Goal: Task Accomplishment & Management: Use online tool/utility

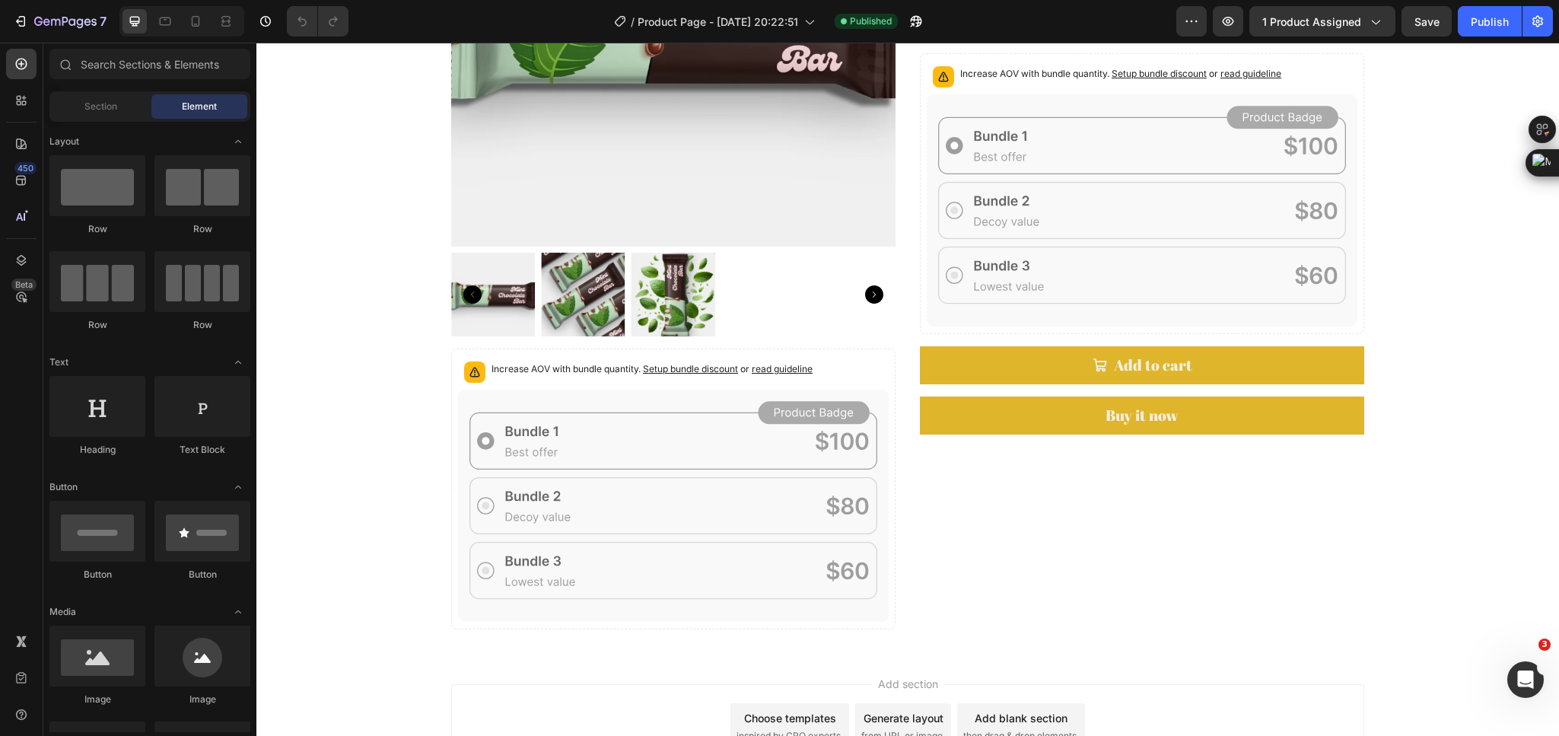
scroll to position [1059, 0]
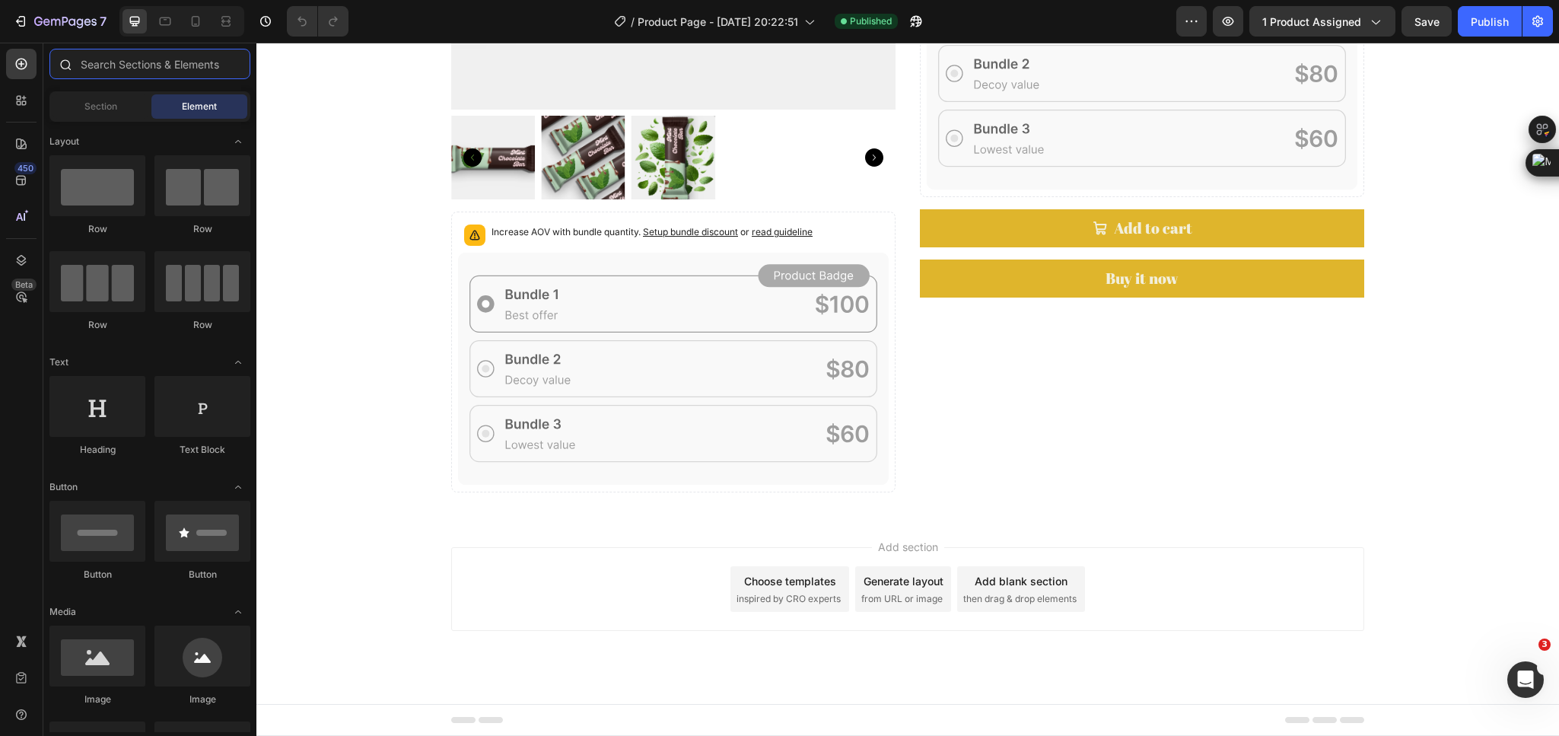
click at [135, 56] on input "text" at bounding box center [149, 64] width 201 height 30
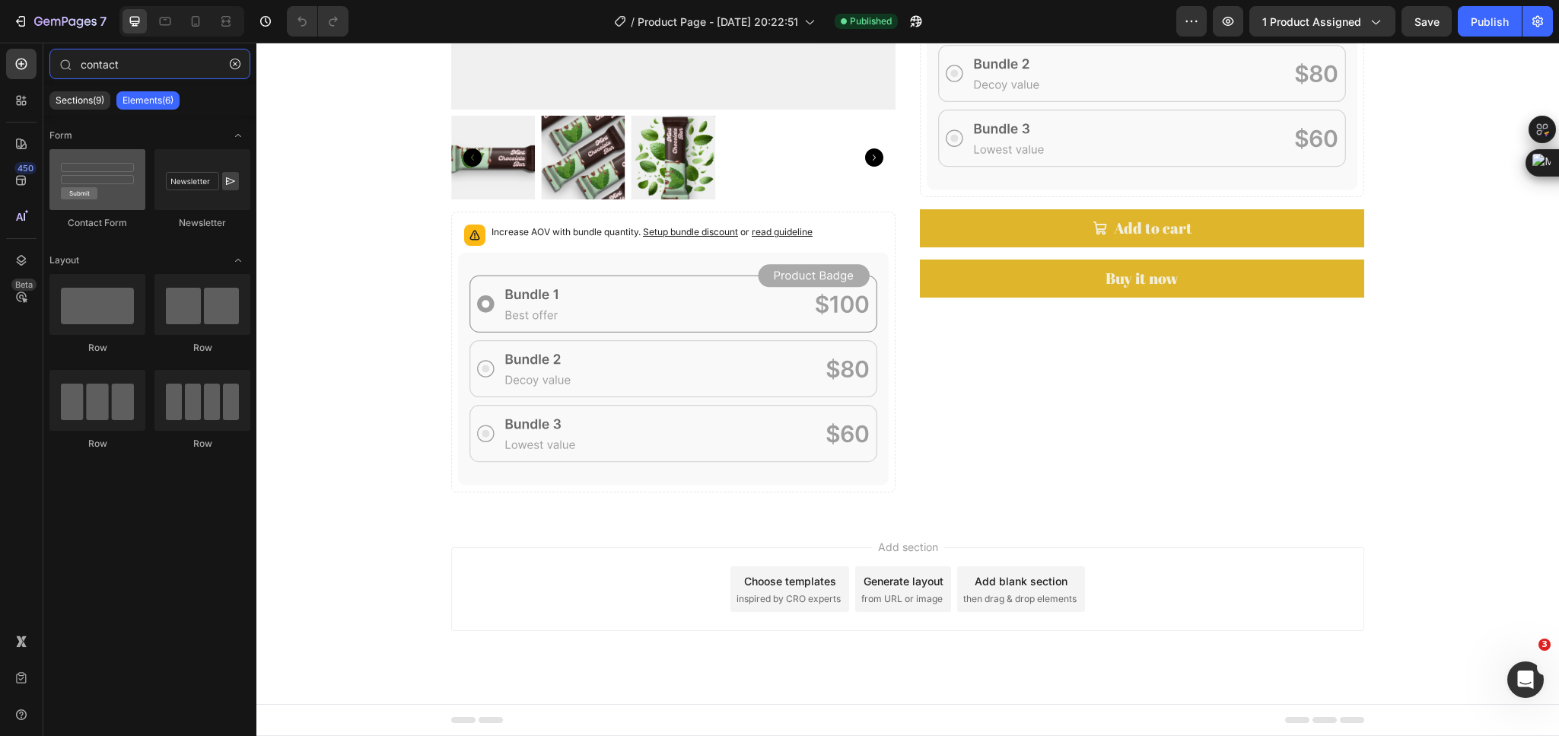
type input "contact"
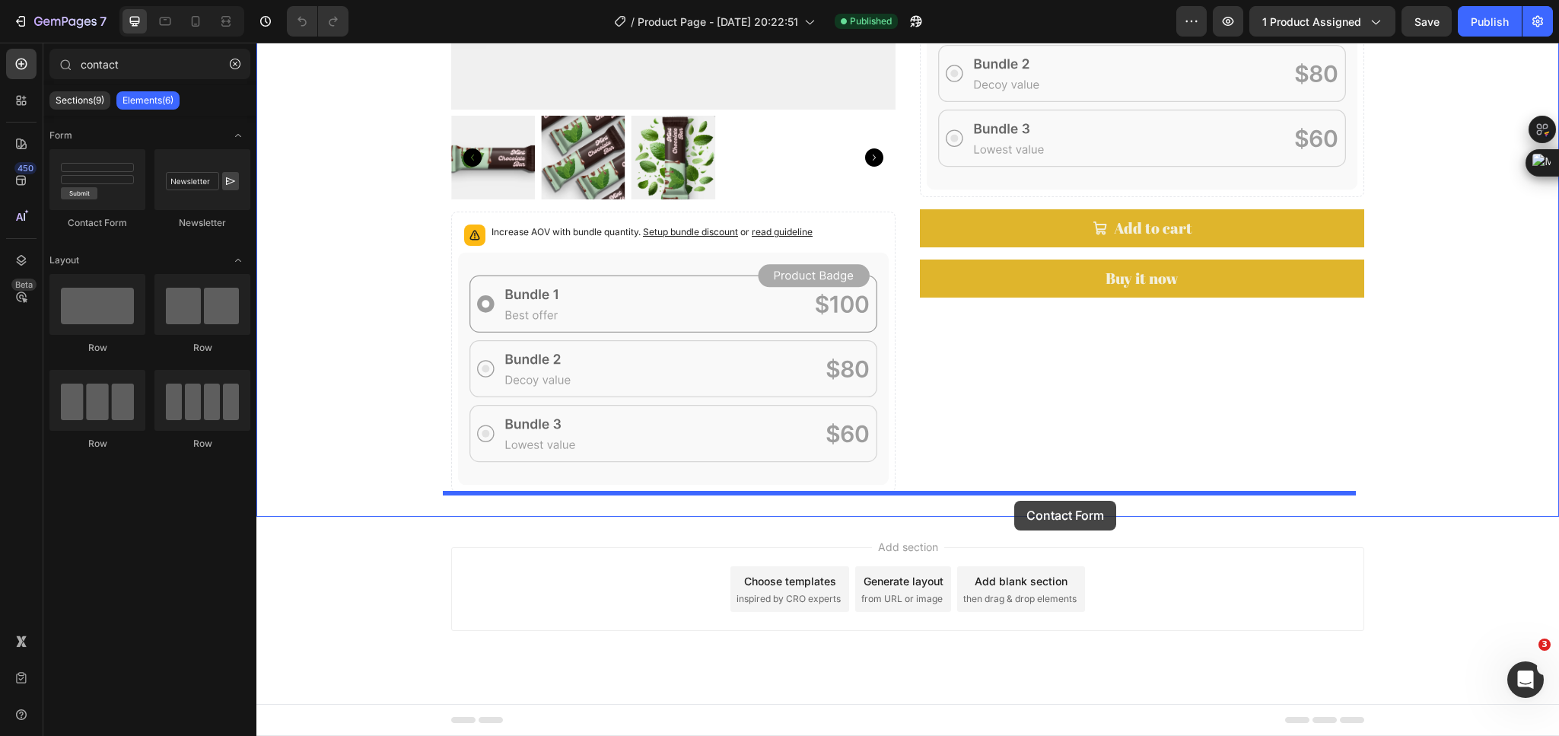
drag, startPoint x: 342, startPoint y: 244, endPoint x: 1014, endPoint y: 500, distance: 719.6
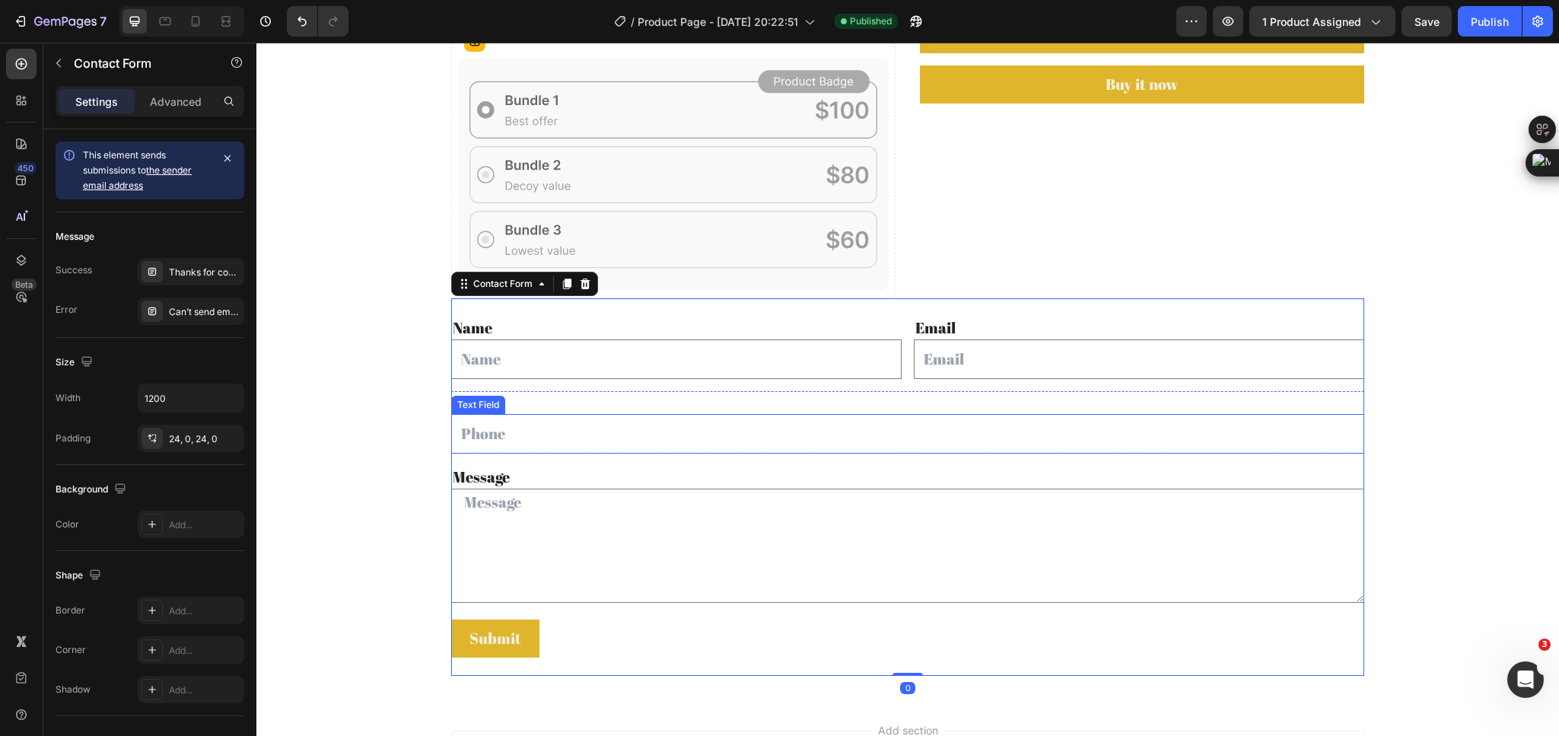
scroll to position [1287, 0]
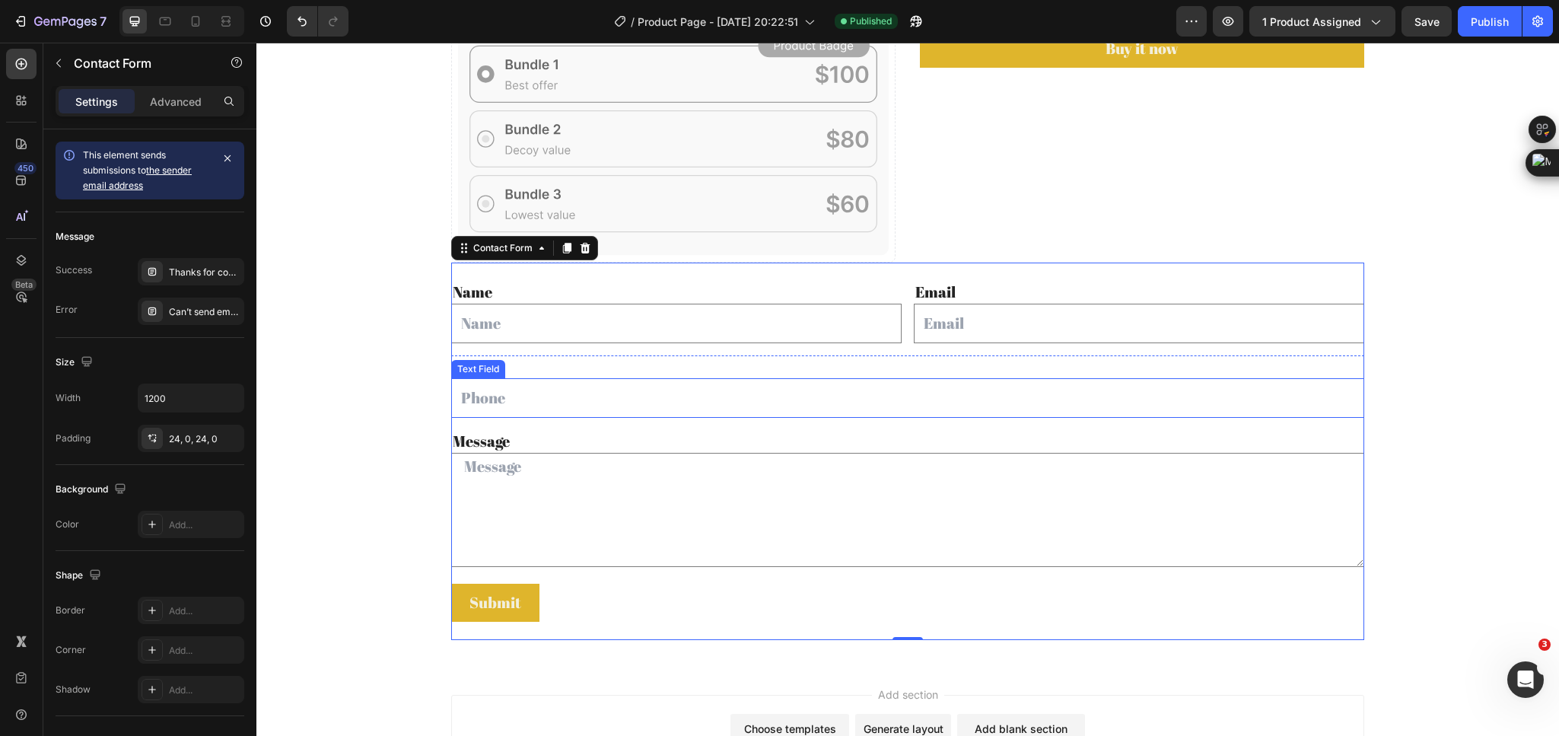
click at [877, 393] on input "text" at bounding box center [907, 398] width 913 height 40
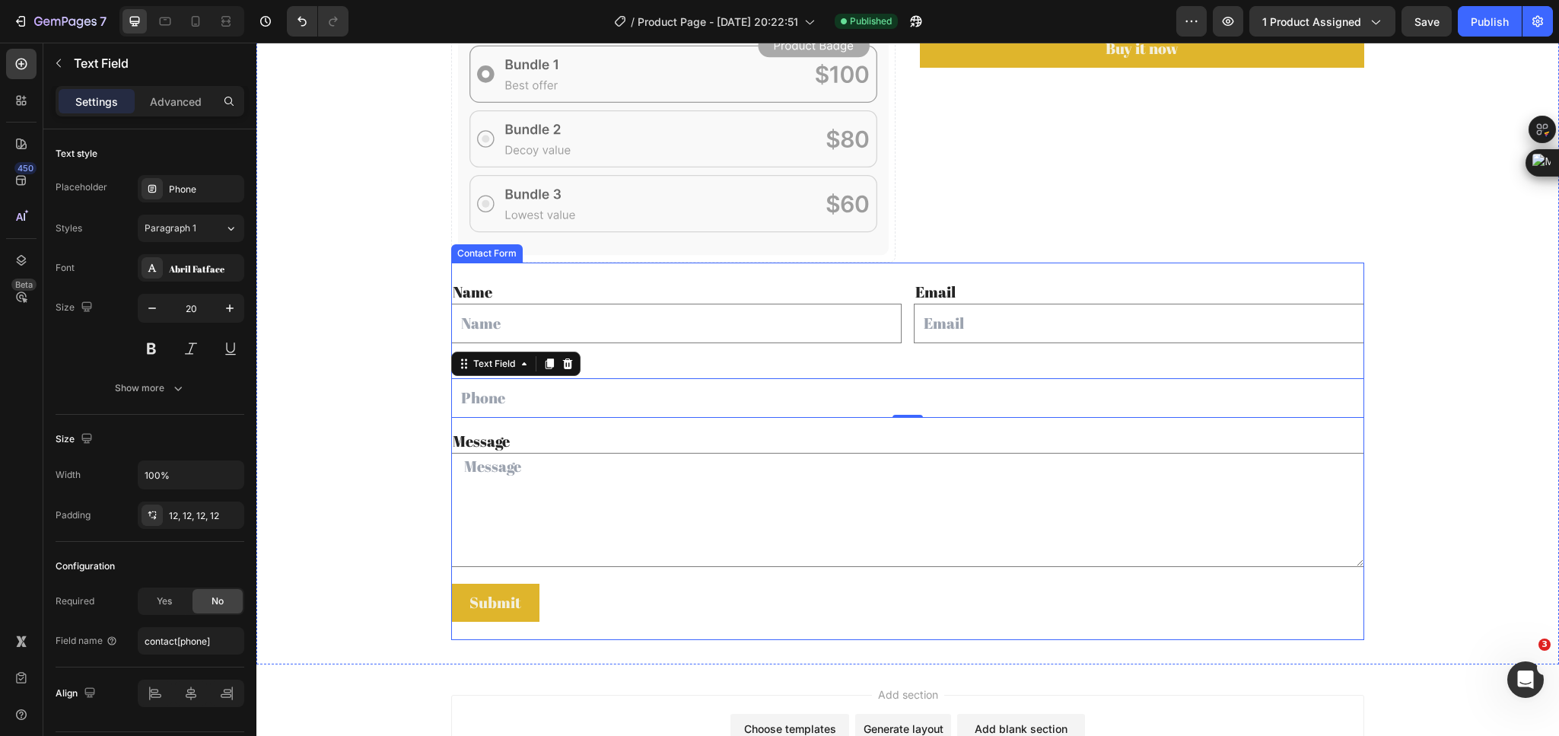
click at [988, 319] on input "email" at bounding box center [1139, 323] width 450 height 40
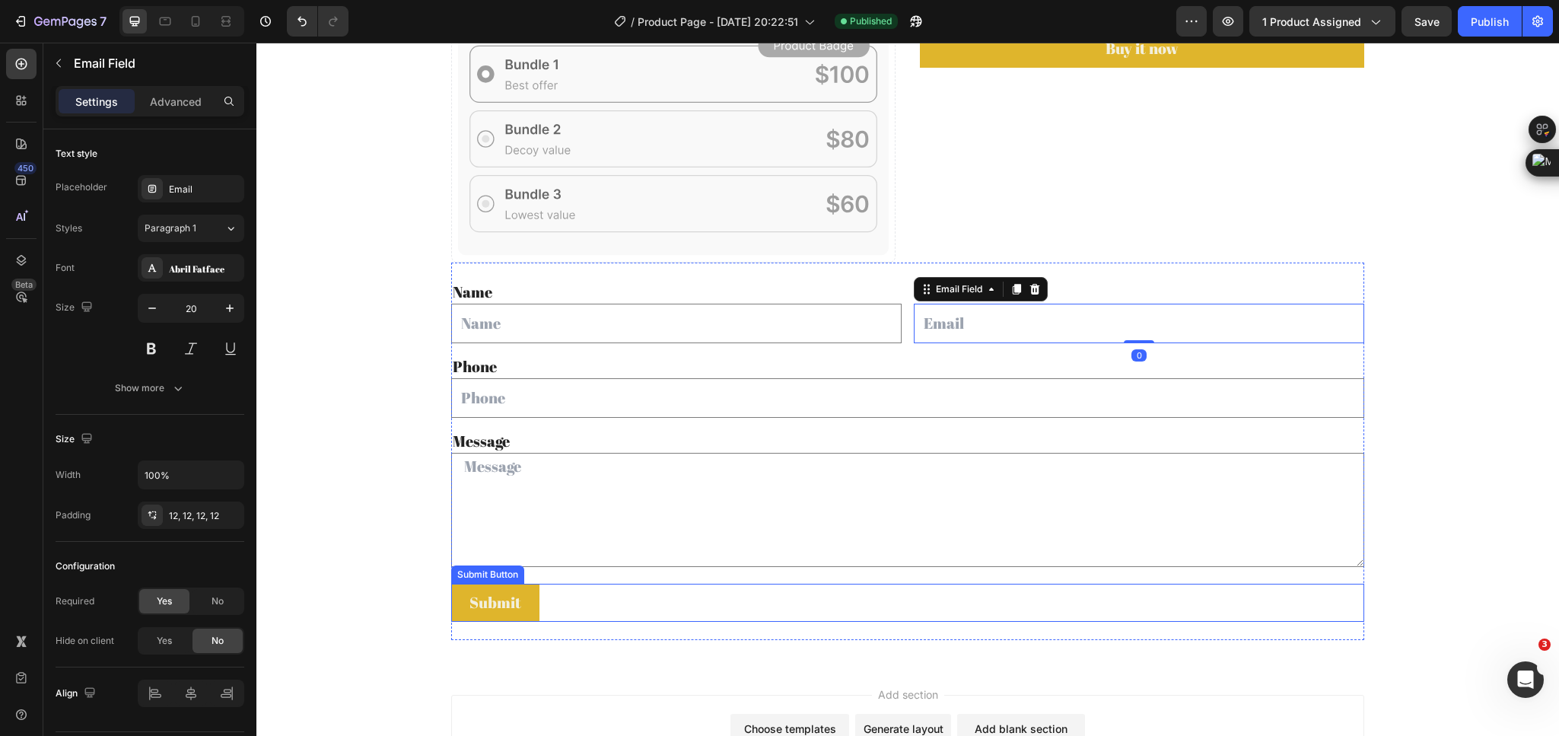
click at [577, 607] on div "Submit Submit Button" at bounding box center [907, 602] width 913 height 38
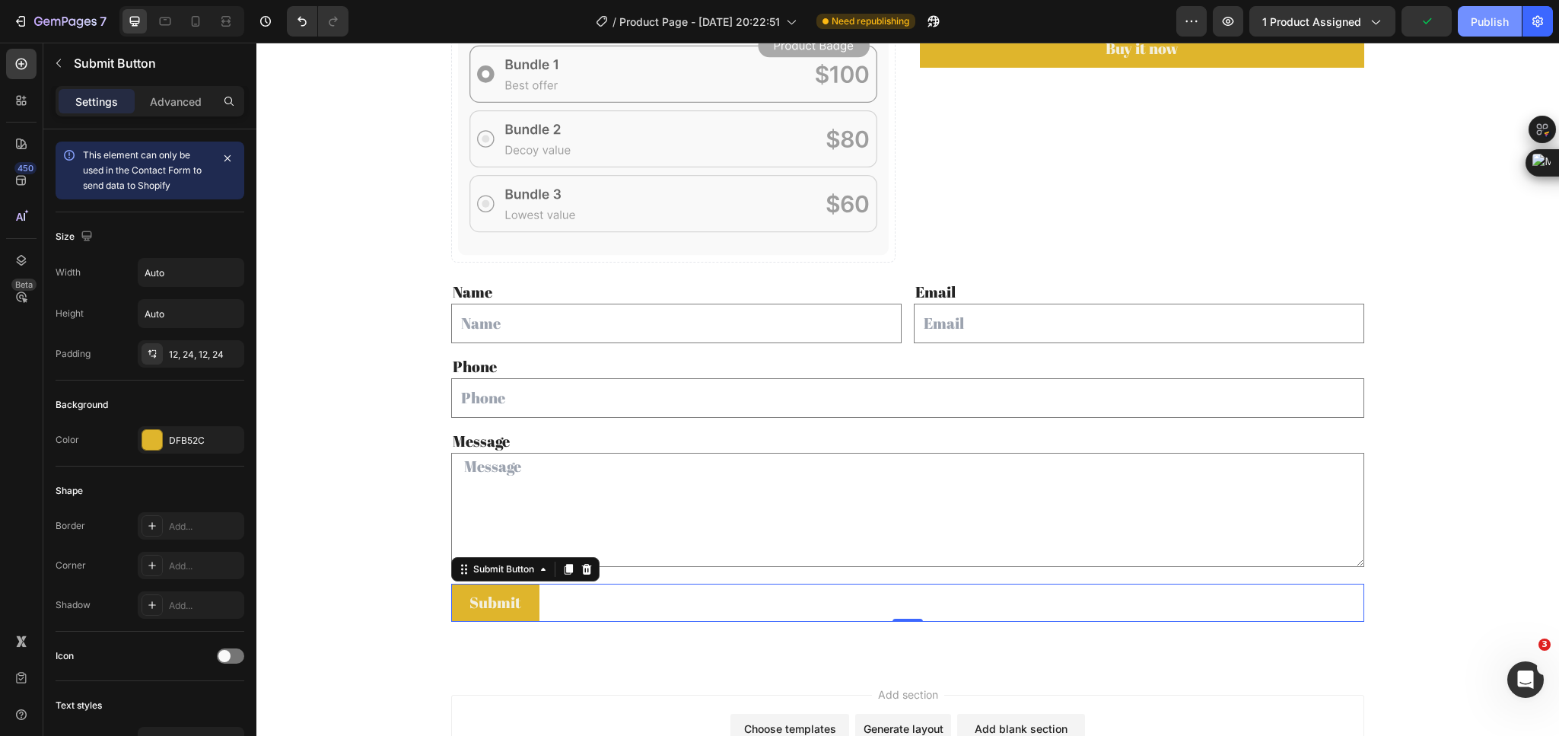
click at [1474, 17] on div "Publish" at bounding box center [1489, 22] width 38 height 16
click at [909, 30] on button "button" at bounding box center [916, 21] width 30 height 30
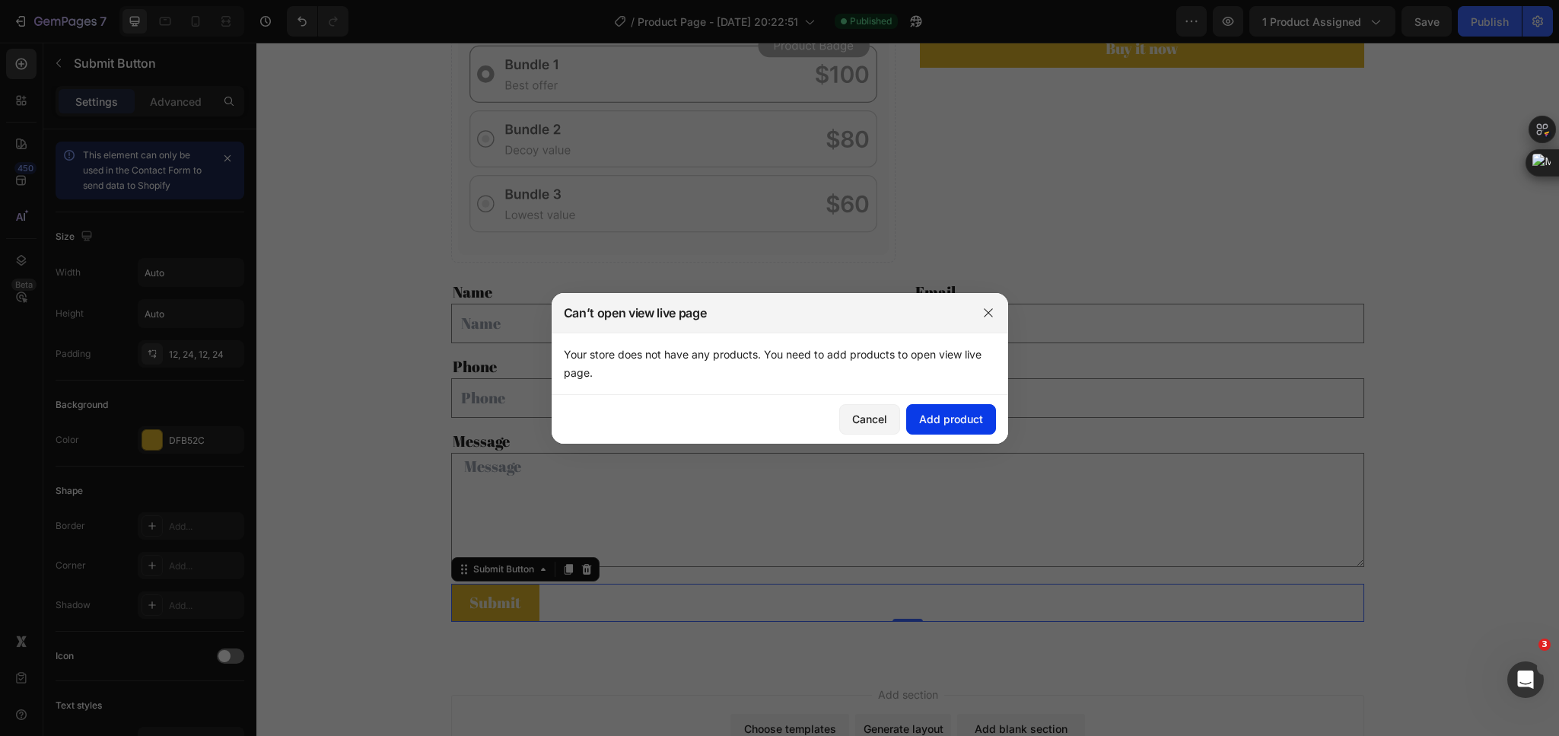
click at [955, 420] on div "Add product" at bounding box center [951, 419] width 64 height 16
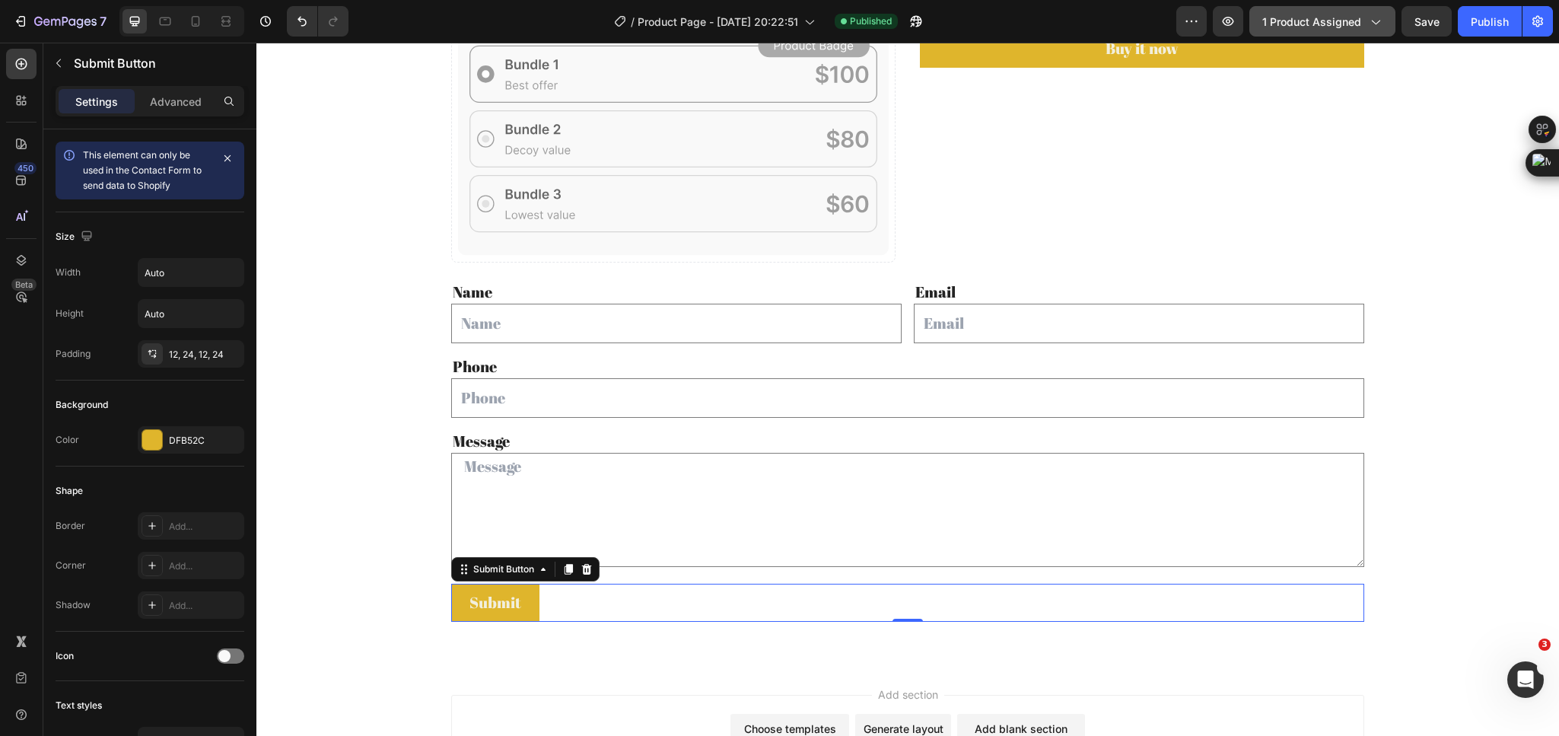
click at [1331, 21] on span "1 product assigned" at bounding box center [1311, 22] width 99 height 16
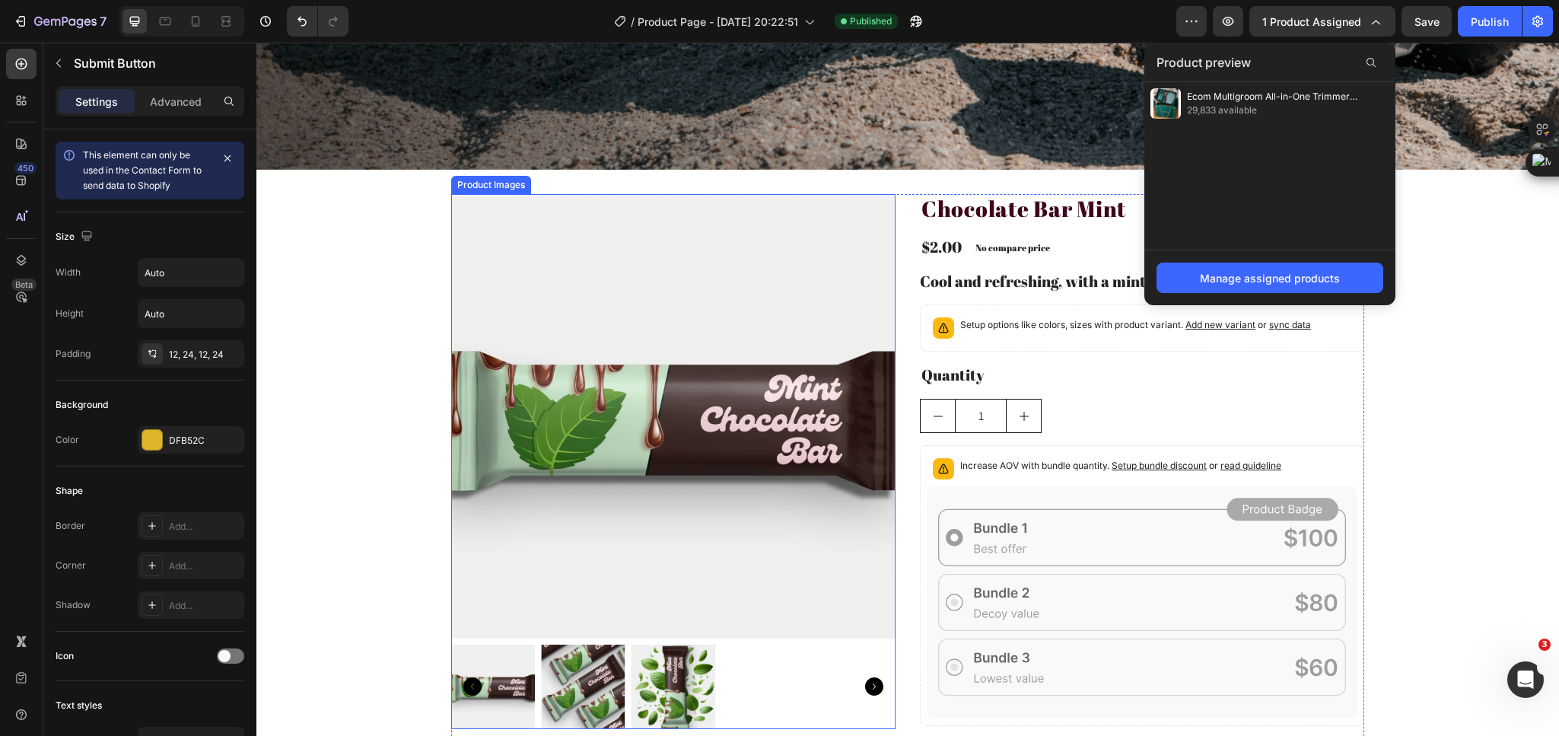
scroll to position [570, 0]
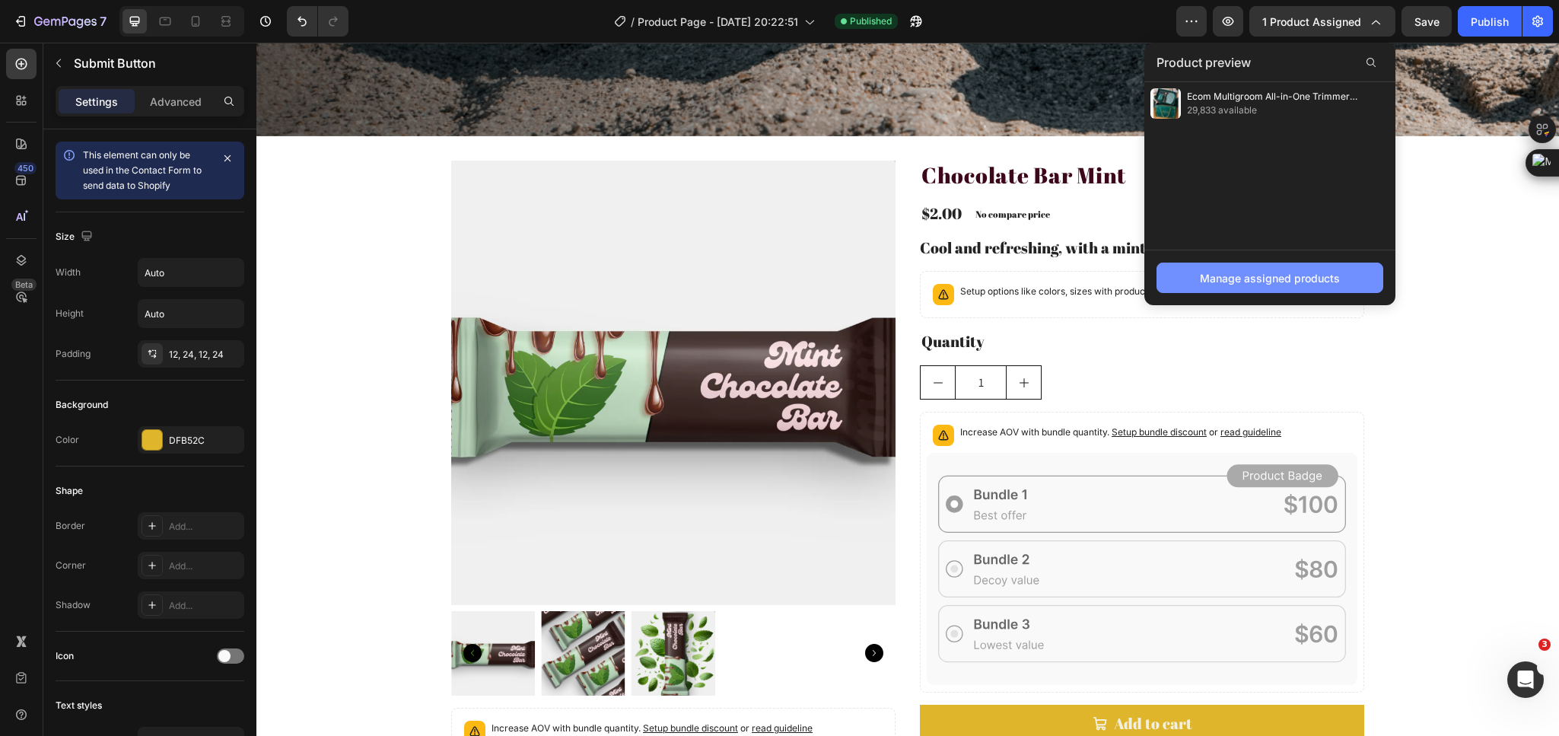
click at [1190, 281] on button "Manage assigned products" at bounding box center [1269, 277] width 227 height 30
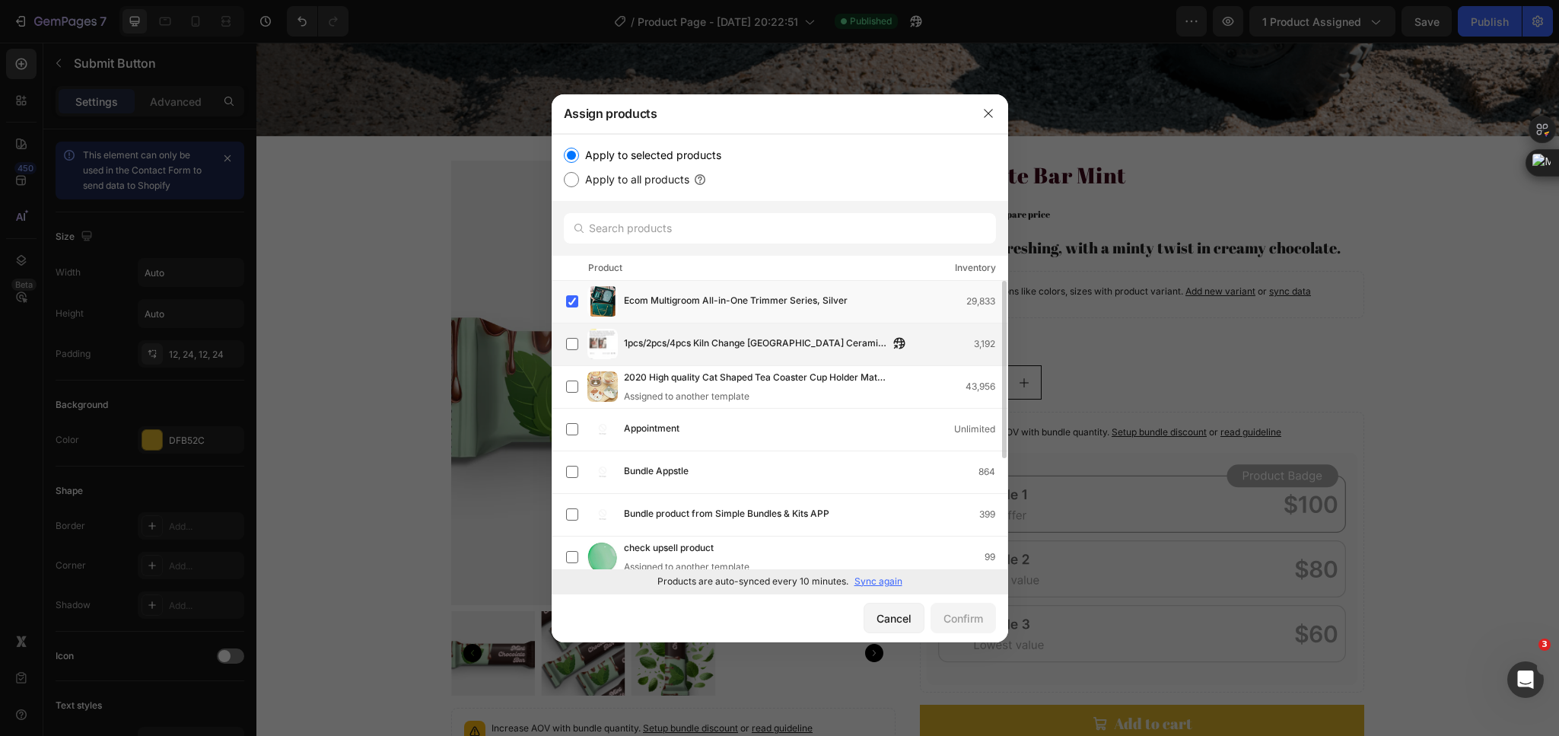
click at [753, 345] on span "1pcs/2pcs/4pcs Kiln Change [GEOGRAPHIC_DATA] Ceramic - gif, video media" at bounding box center [756, 343] width 265 height 17
click at [747, 299] on span "Ecom Multigroom All-in-One Trimmer Series, Silver" at bounding box center [736, 301] width 224 height 17
click at [698, 293] on span "Ecom Multigroom All-in-One Trimmer Series, Silver" at bounding box center [736, 292] width 224 height 17
click at [954, 624] on div "Confirm" at bounding box center [963, 618] width 40 height 16
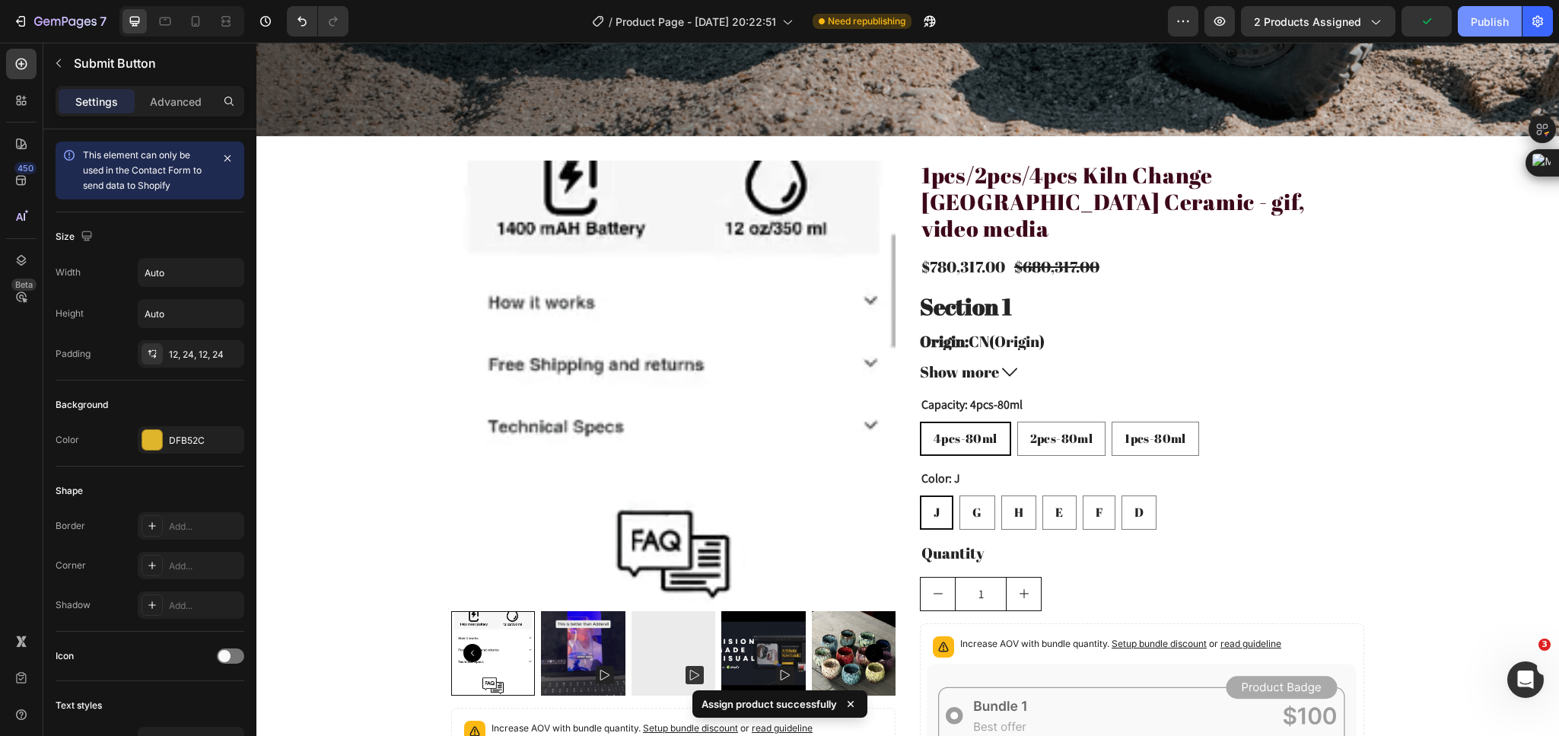
click at [1476, 21] on div "Publish" at bounding box center [1489, 22] width 38 height 16
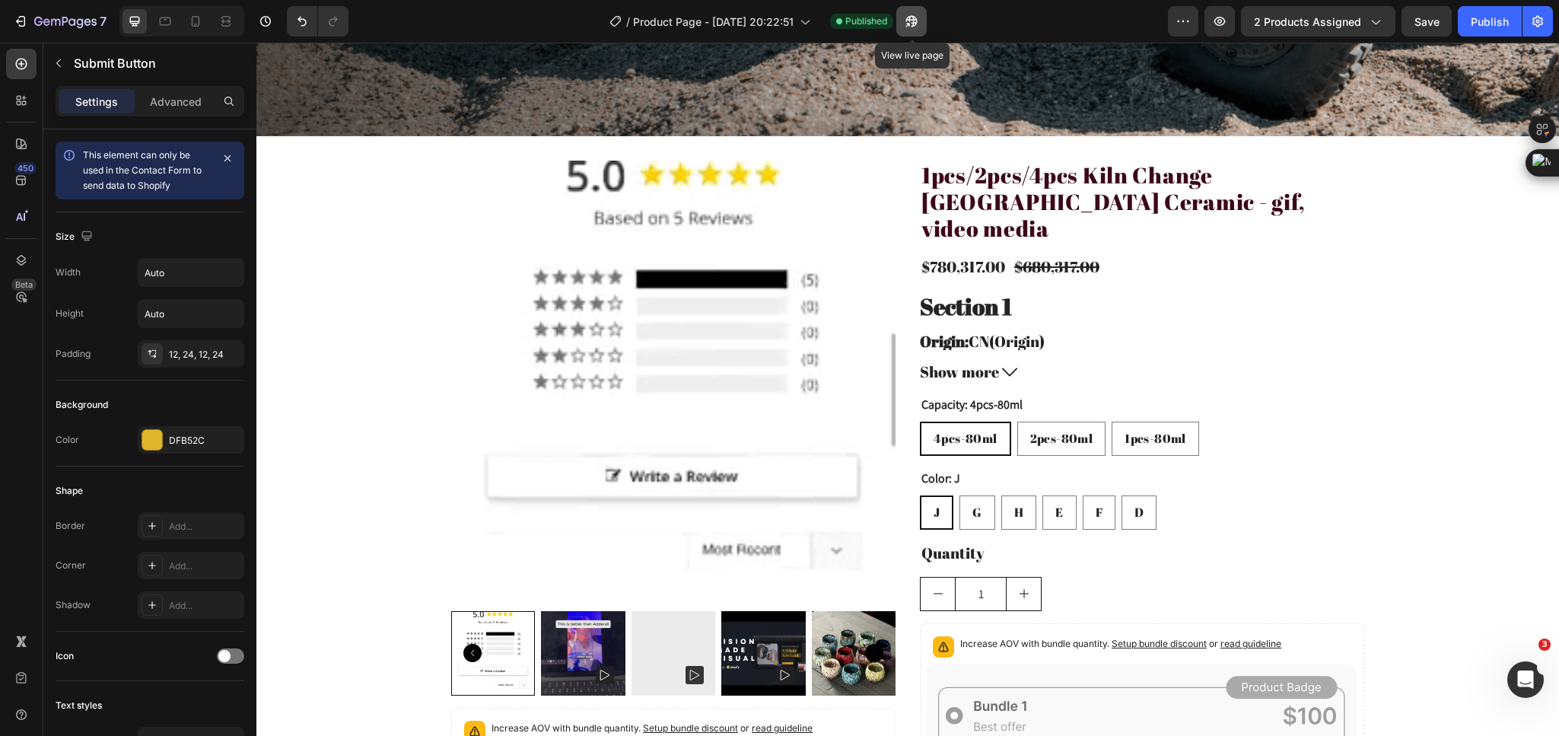
click at [916, 25] on icon "button" at bounding box center [911, 21] width 11 height 11
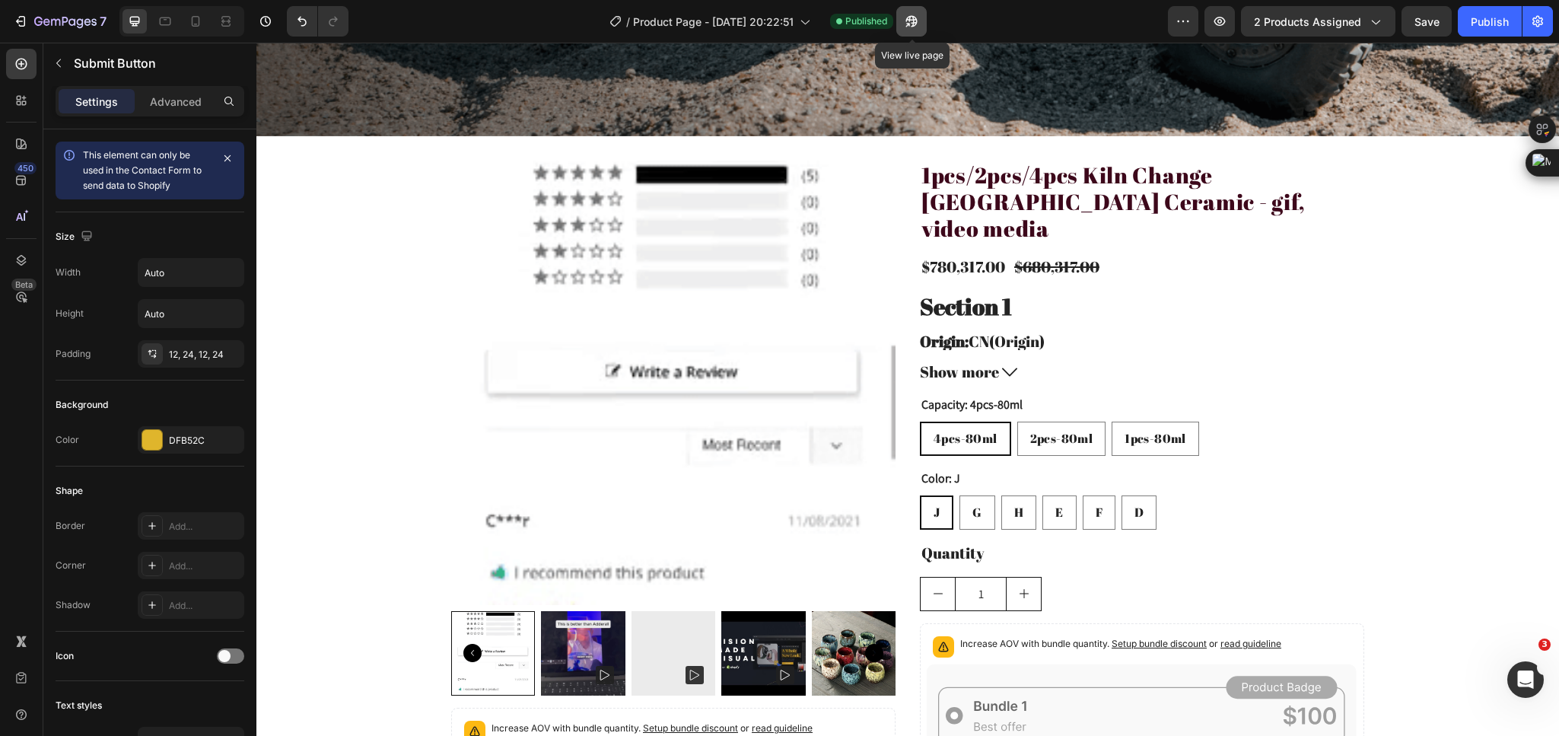
click at [909, 26] on icon "button" at bounding box center [911, 21] width 15 height 15
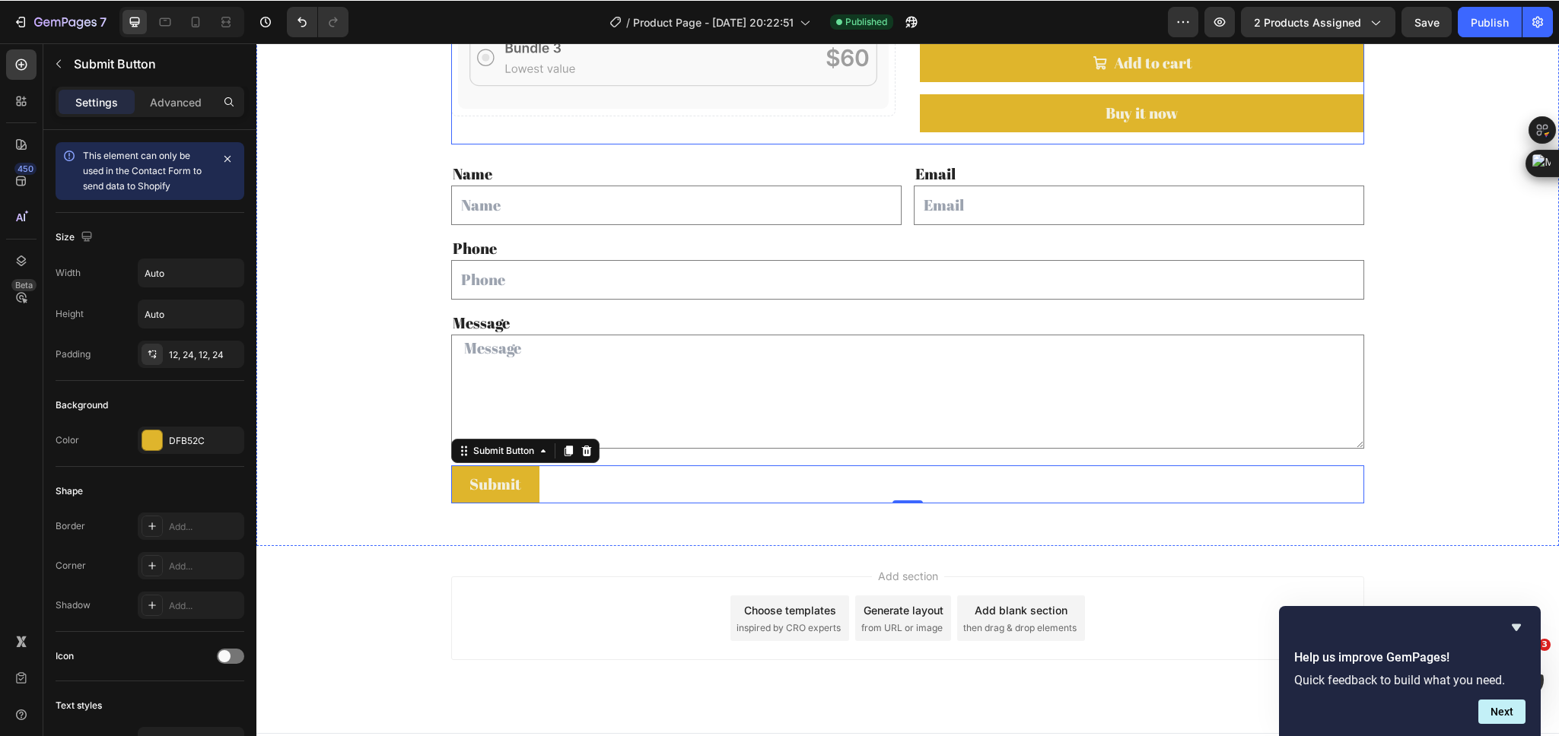
scroll to position [1438, 0]
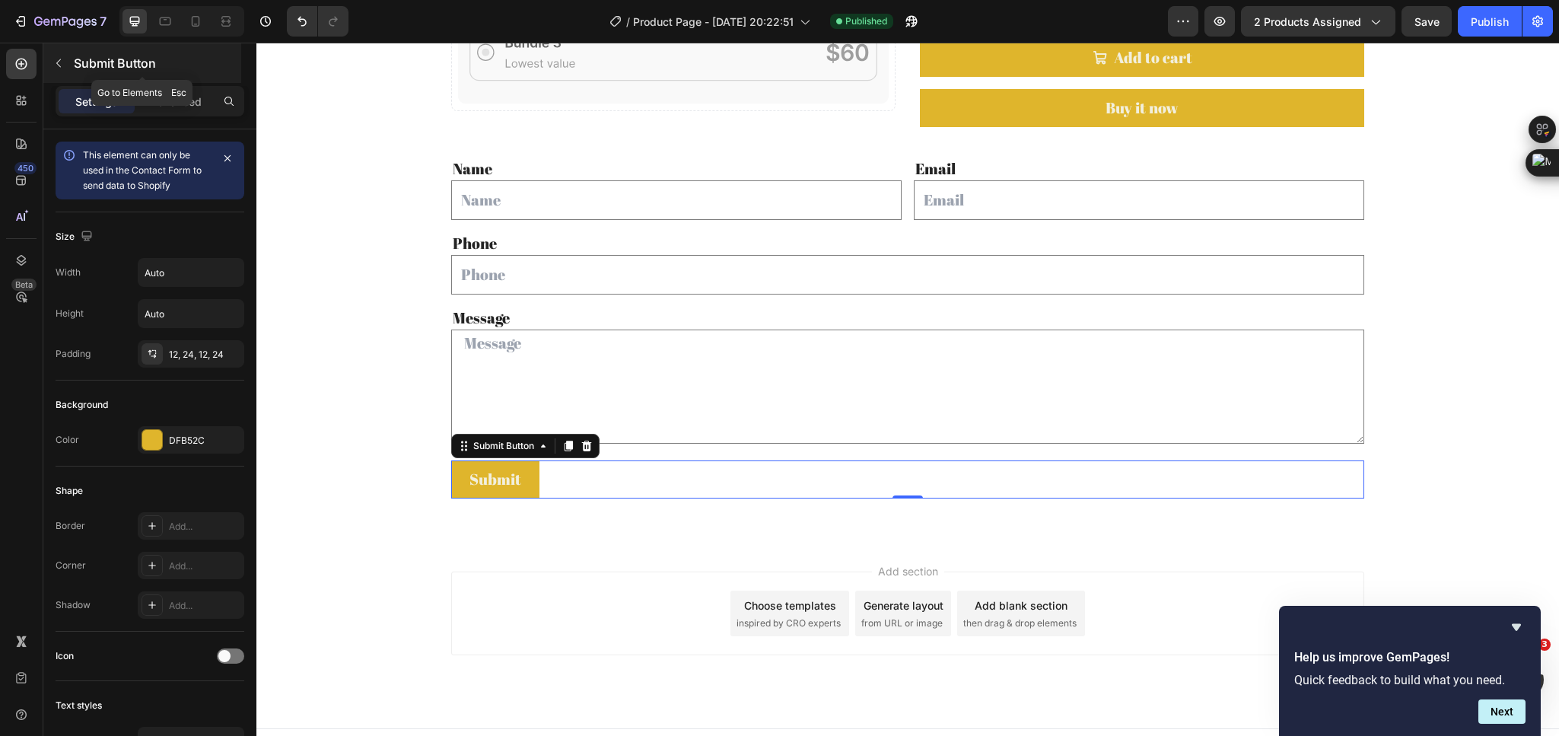
click at [71, 59] on div "Submit Button" at bounding box center [142, 63] width 198 height 40
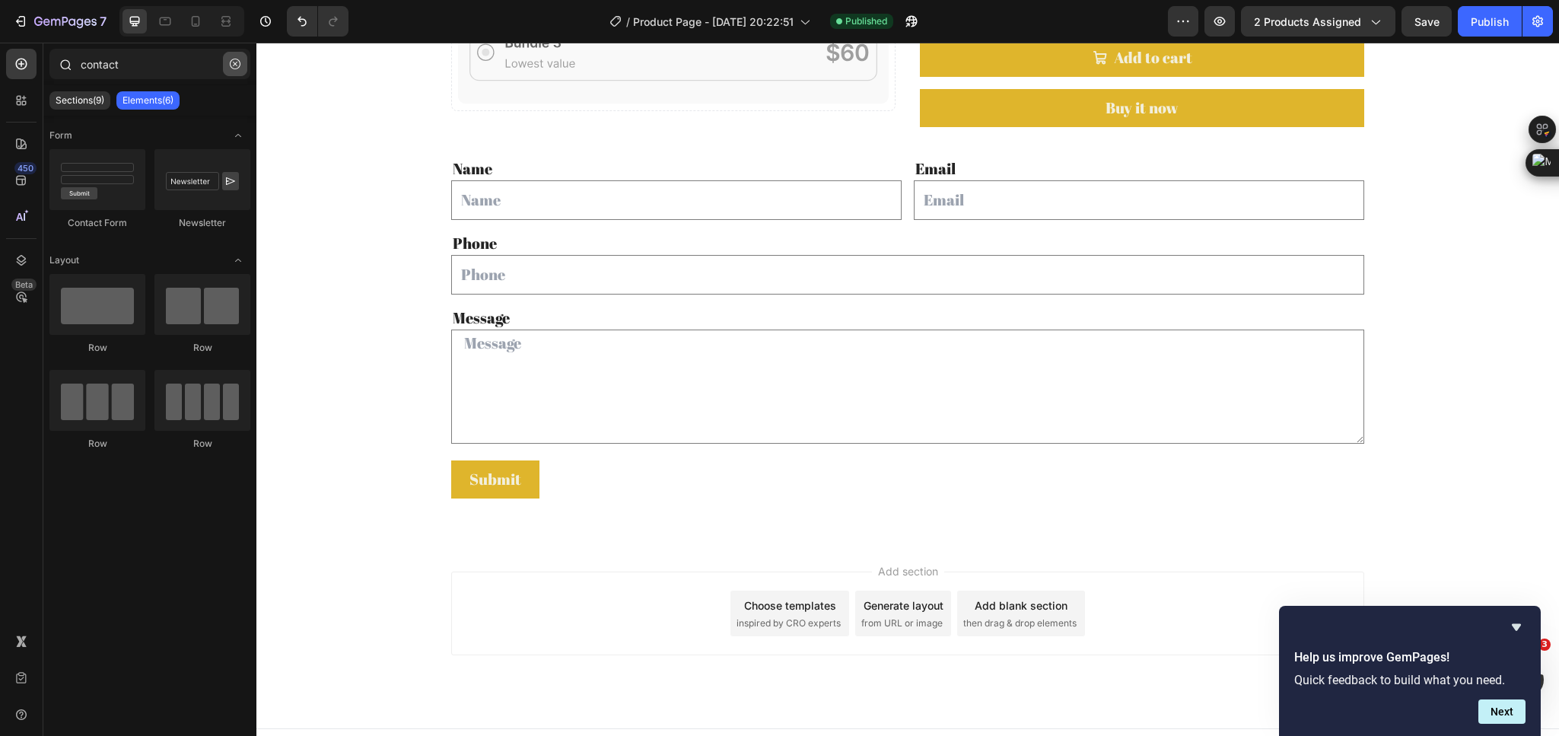
click at [230, 65] on icon "button" at bounding box center [235, 64] width 11 height 11
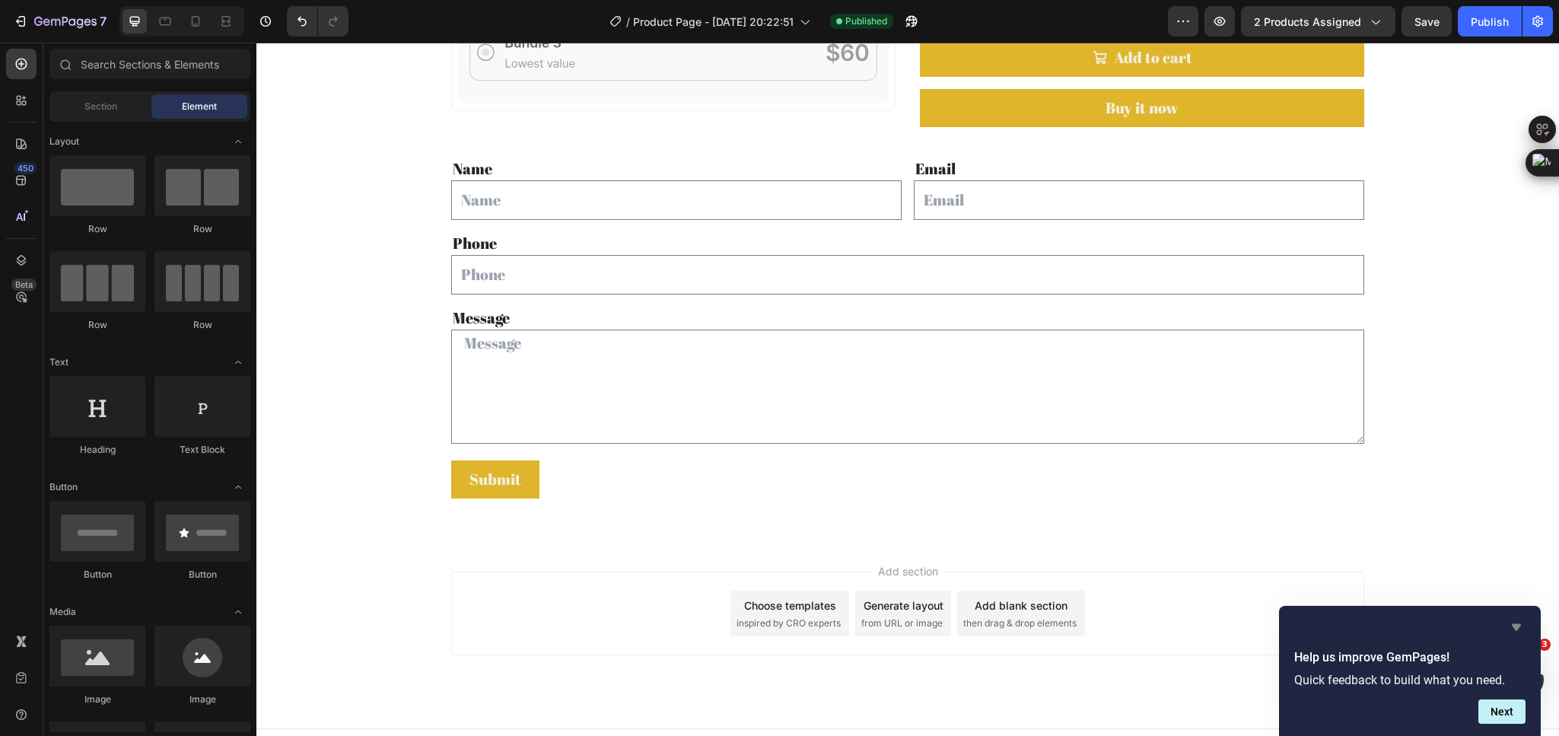
click at [1515, 626] on icon "Hide survey" at bounding box center [1515, 627] width 9 height 7
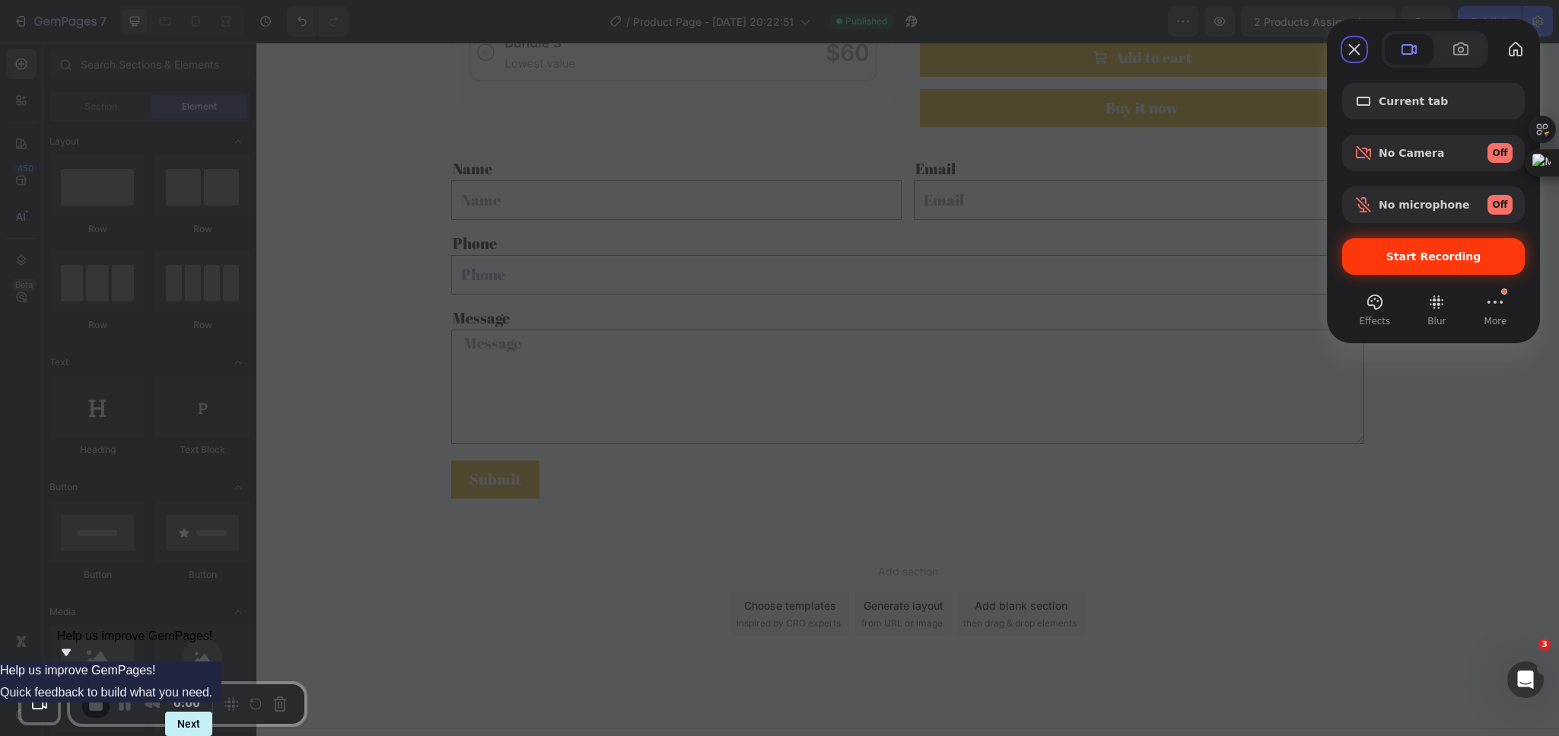
click at [1419, 254] on span "Start Recording" at bounding box center [1433, 256] width 95 height 12
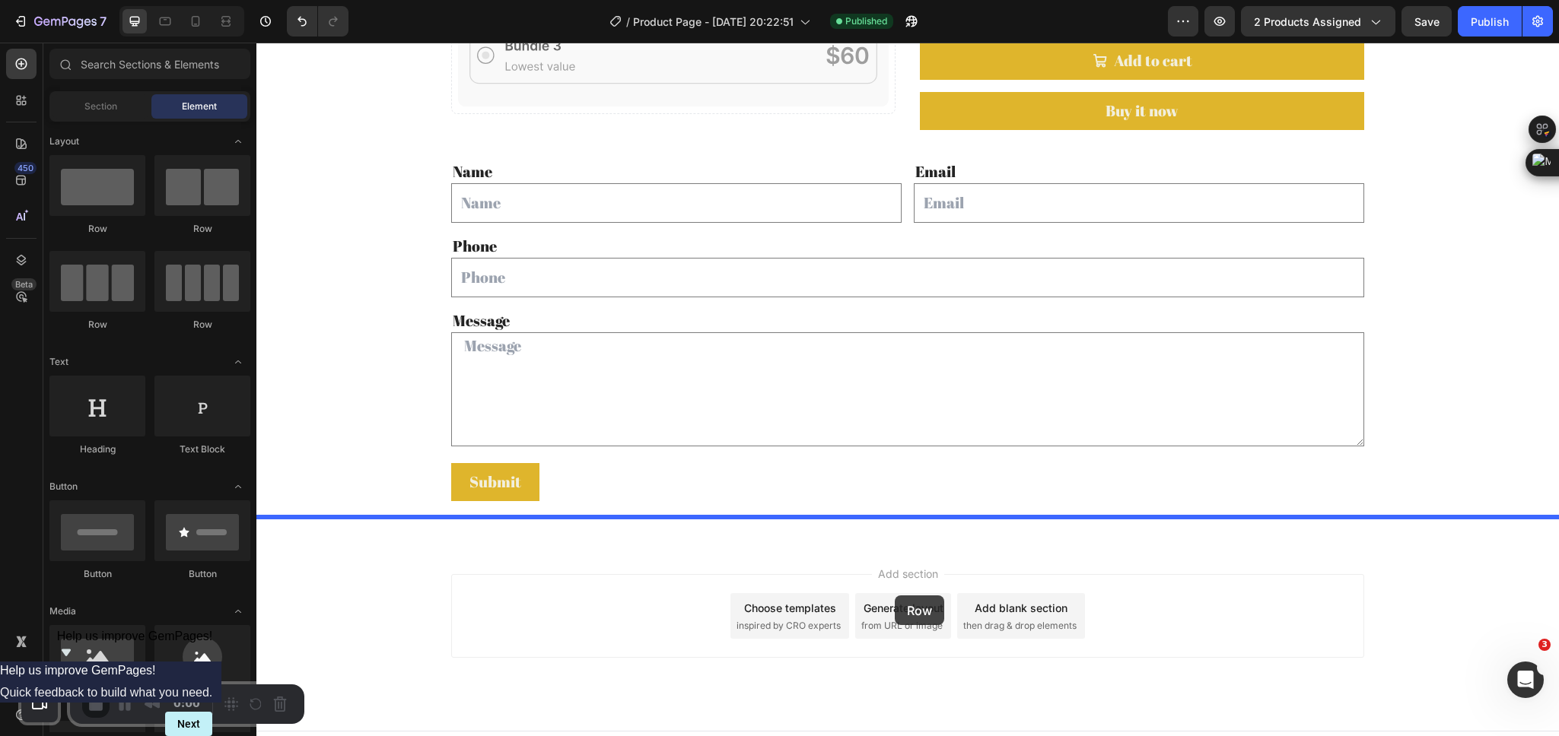
drag, startPoint x: 440, startPoint y: 237, endPoint x: 894, endPoint y: 596, distance: 579.0
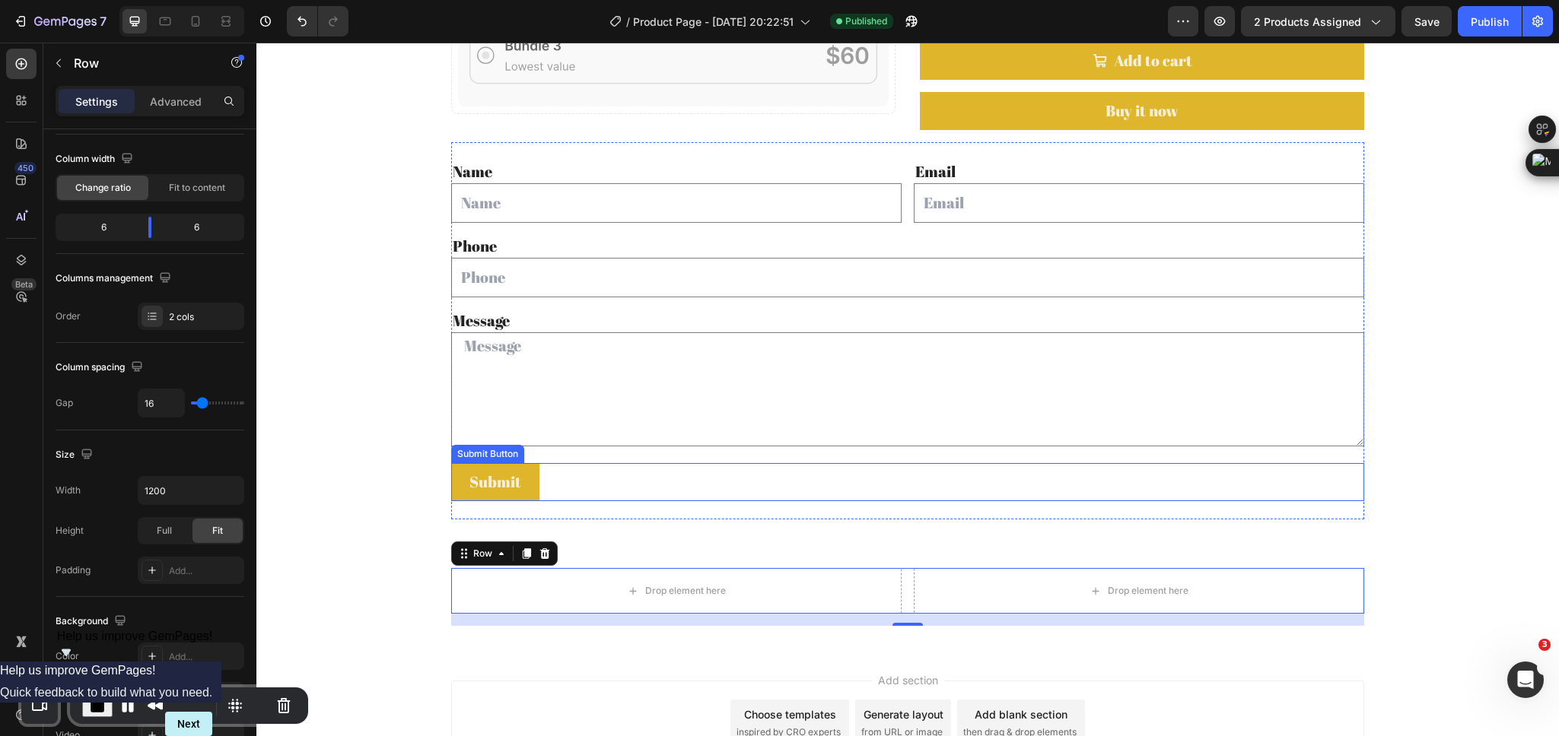
scroll to position [1542, 0]
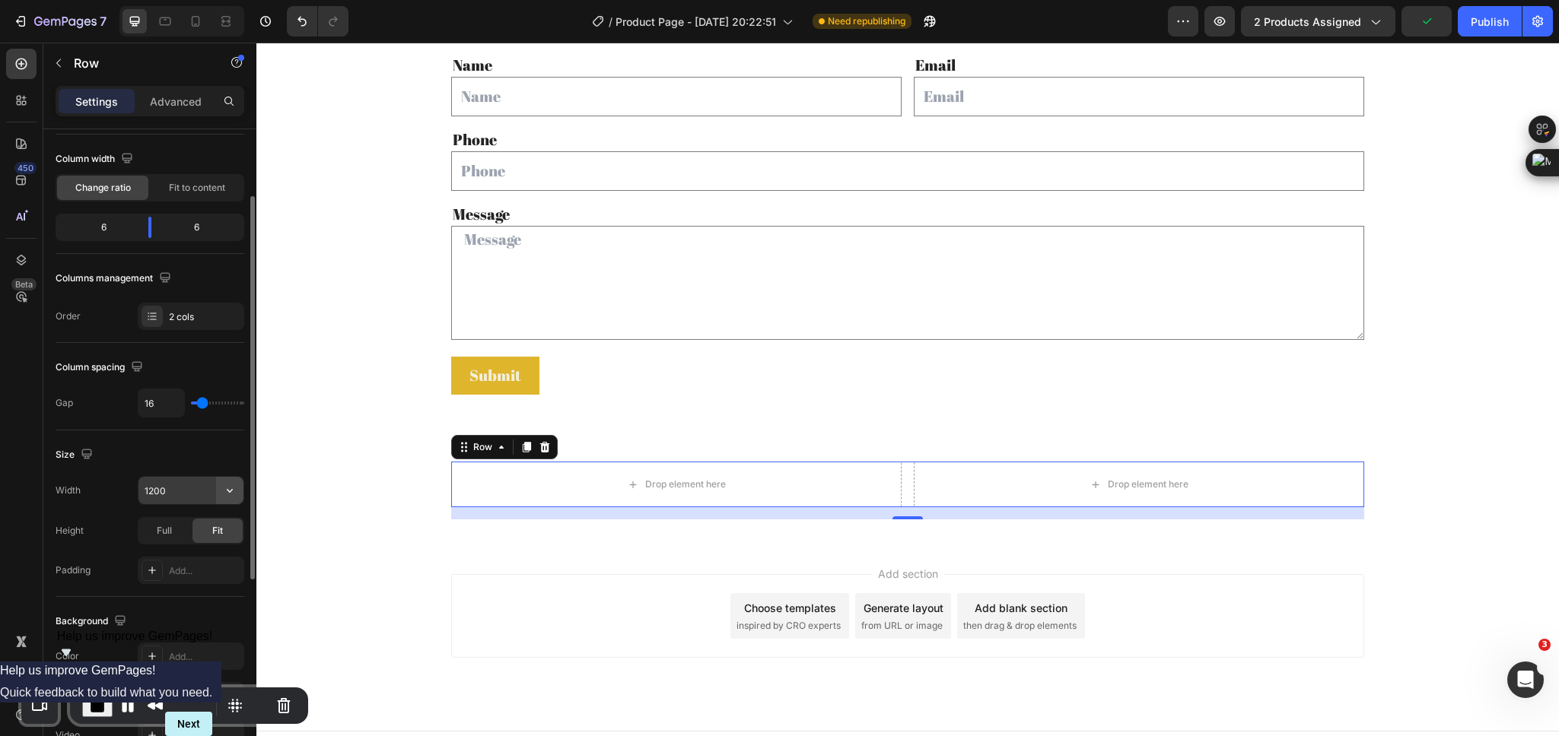
click at [233, 491] on icon "button" at bounding box center [229, 490] width 15 height 15
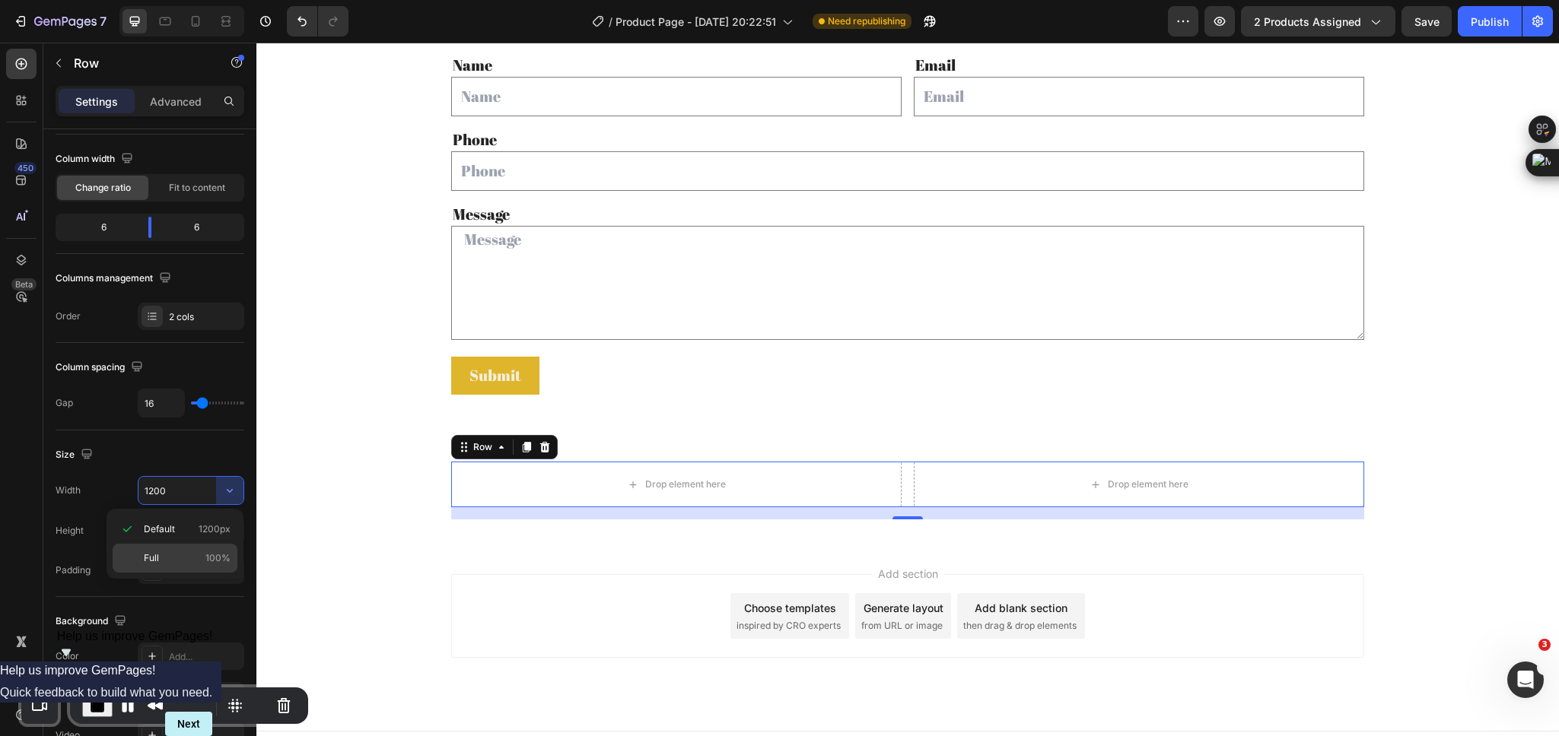
click at [189, 560] on p "Full 100%" at bounding box center [187, 558] width 87 height 14
type input "100%"
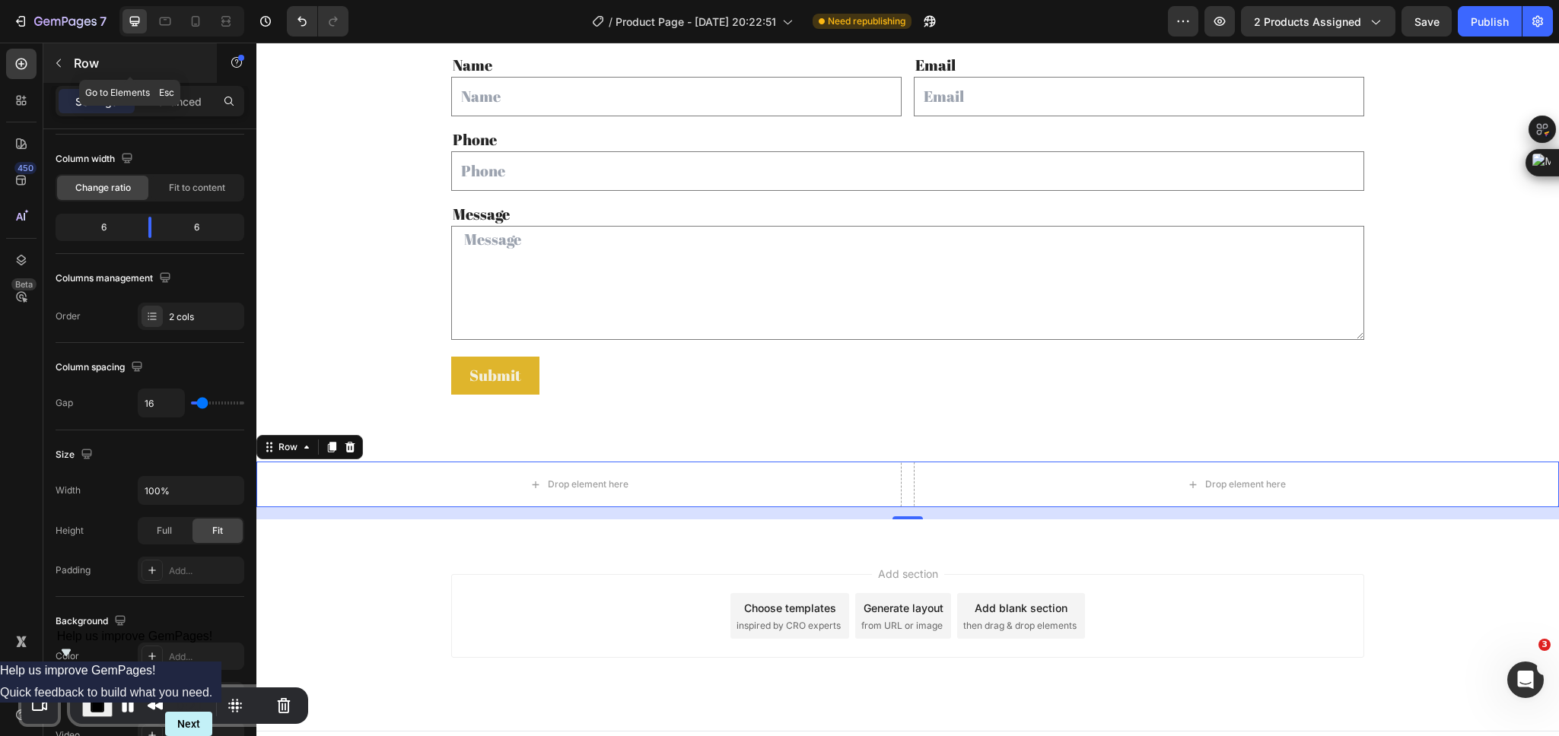
click at [64, 57] on icon "button" at bounding box center [58, 63] width 12 height 12
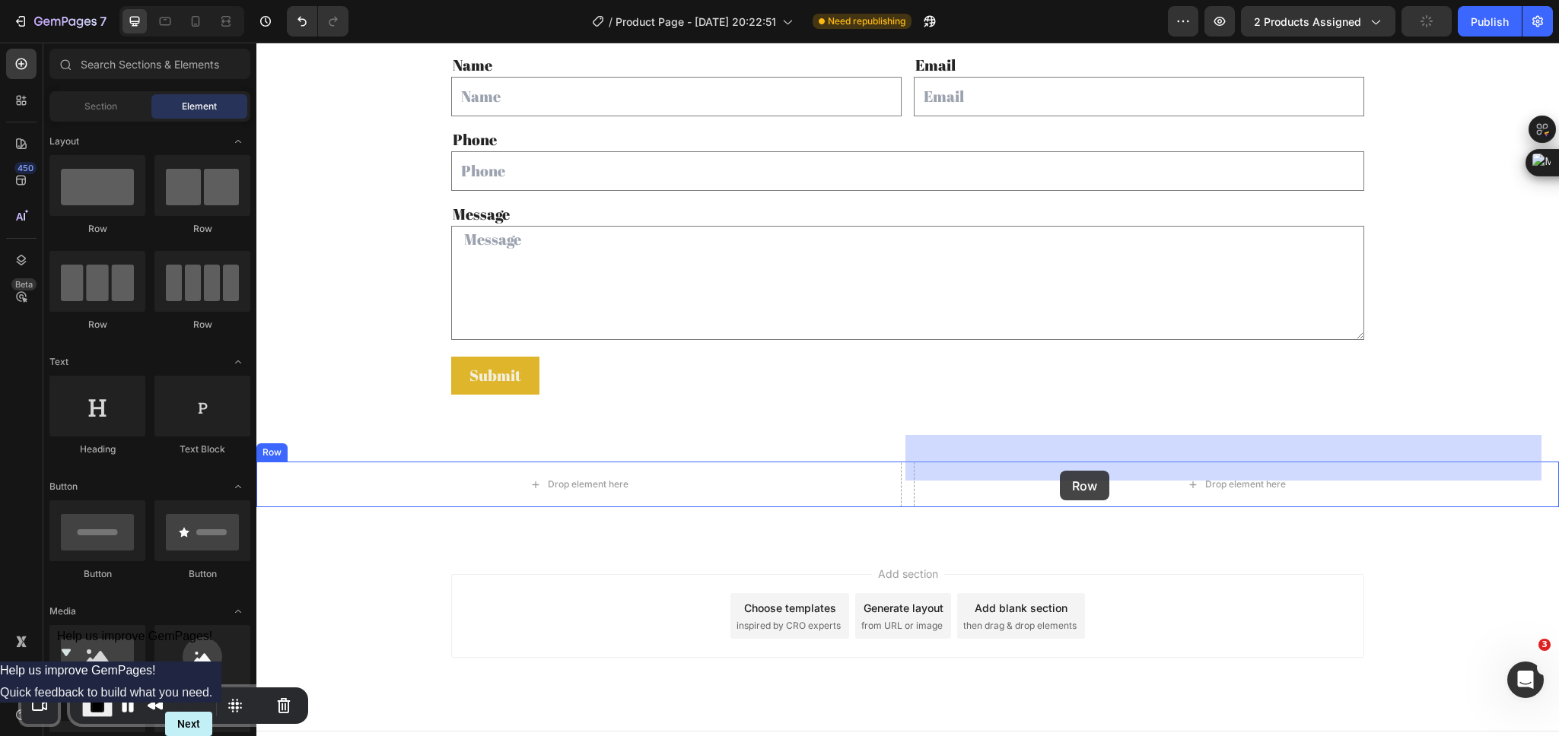
drag, startPoint x: 982, startPoint y: 331, endPoint x: 1060, endPoint y: 471, distance: 160.0
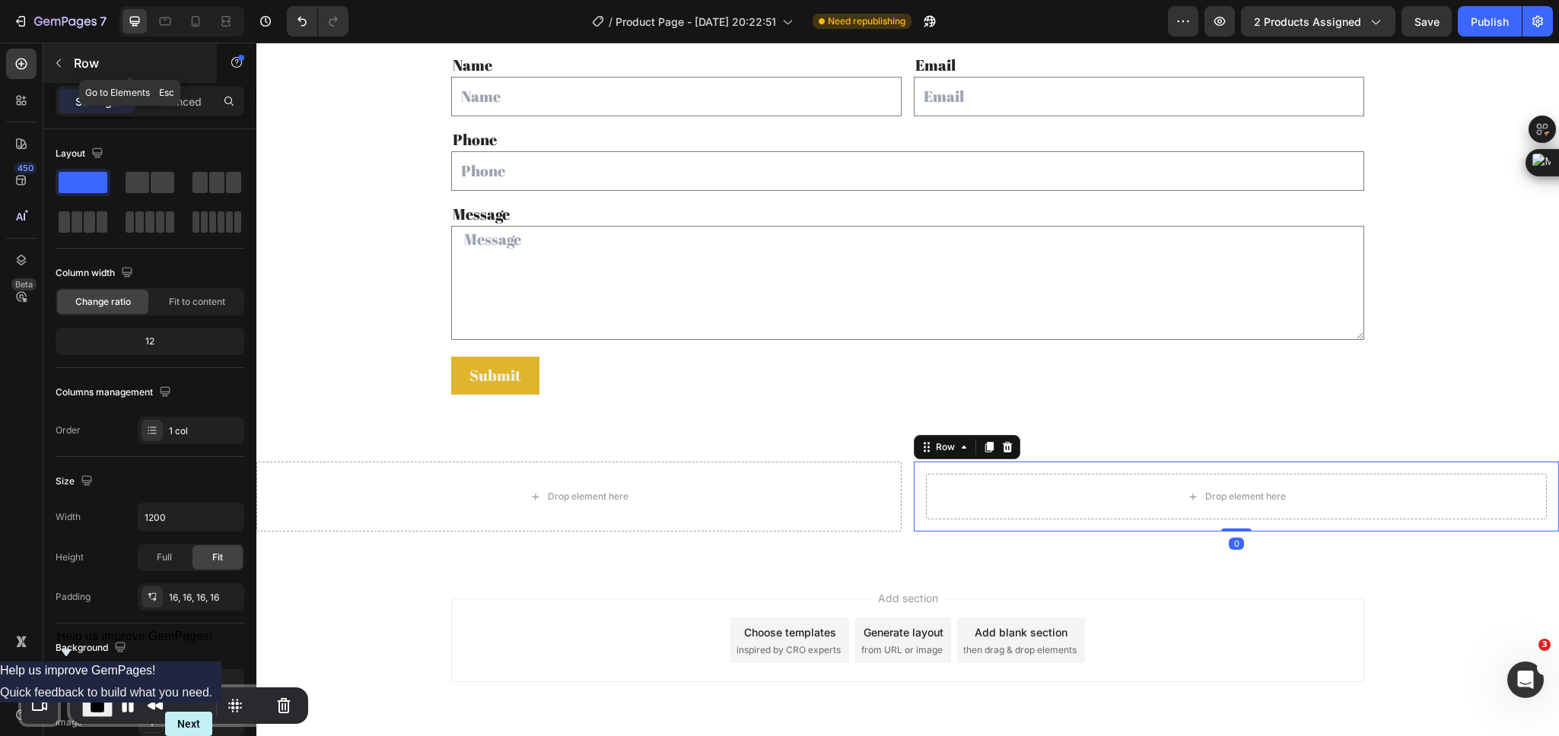
click at [52, 53] on button "button" at bounding box center [58, 63] width 24 height 24
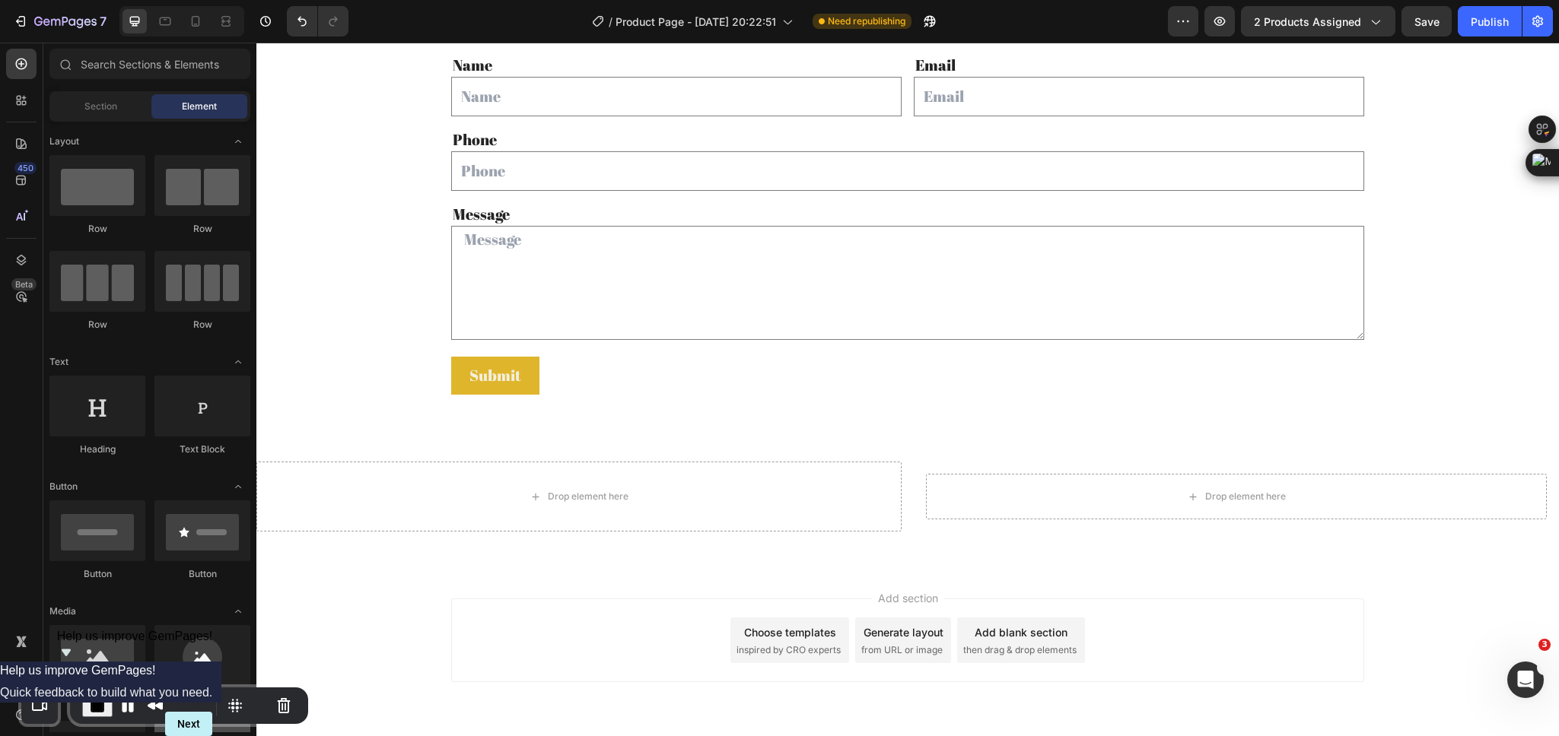
scroll to position [228, 0]
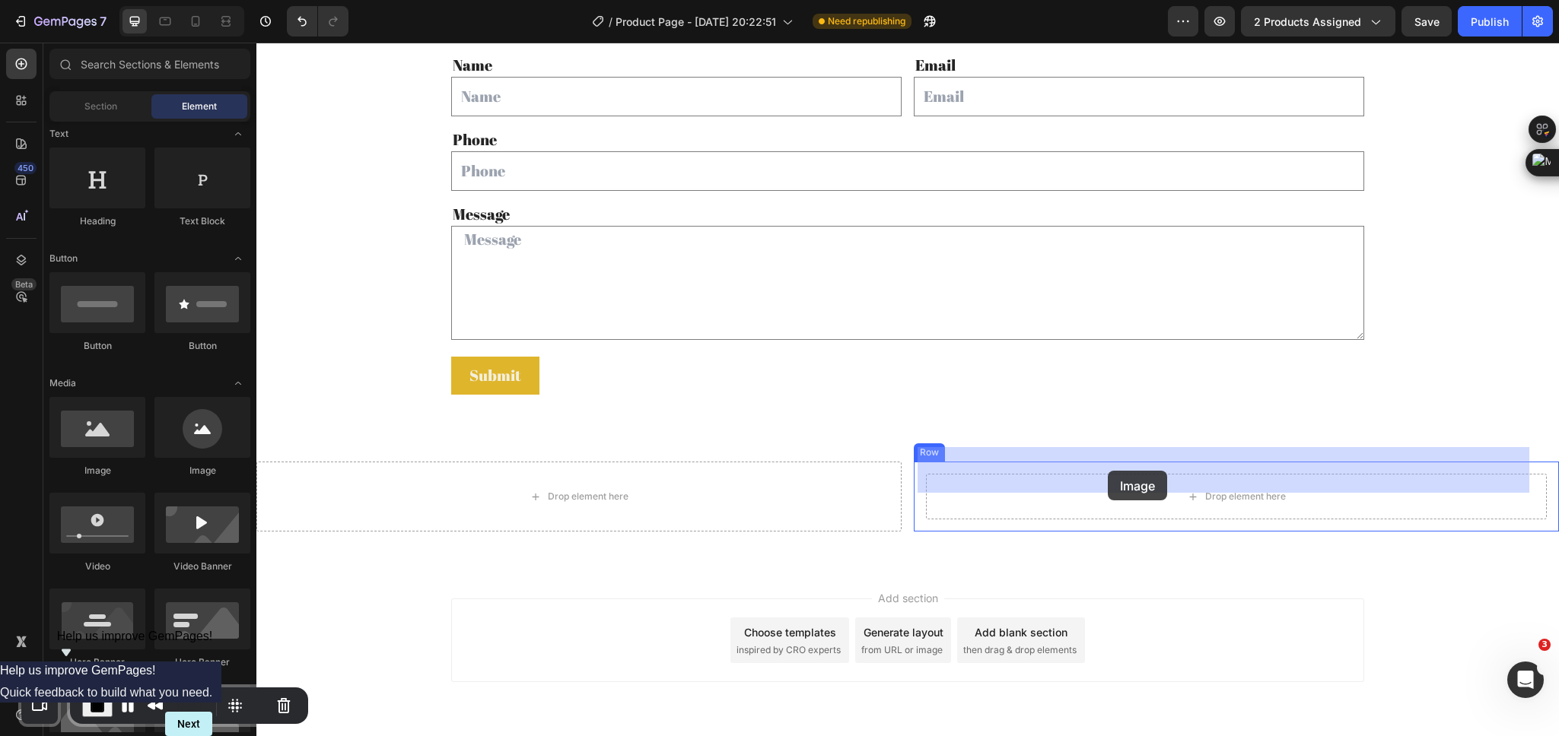
drag, startPoint x: 364, startPoint y: 477, endPoint x: 1107, endPoint y: 471, distance: 743.2
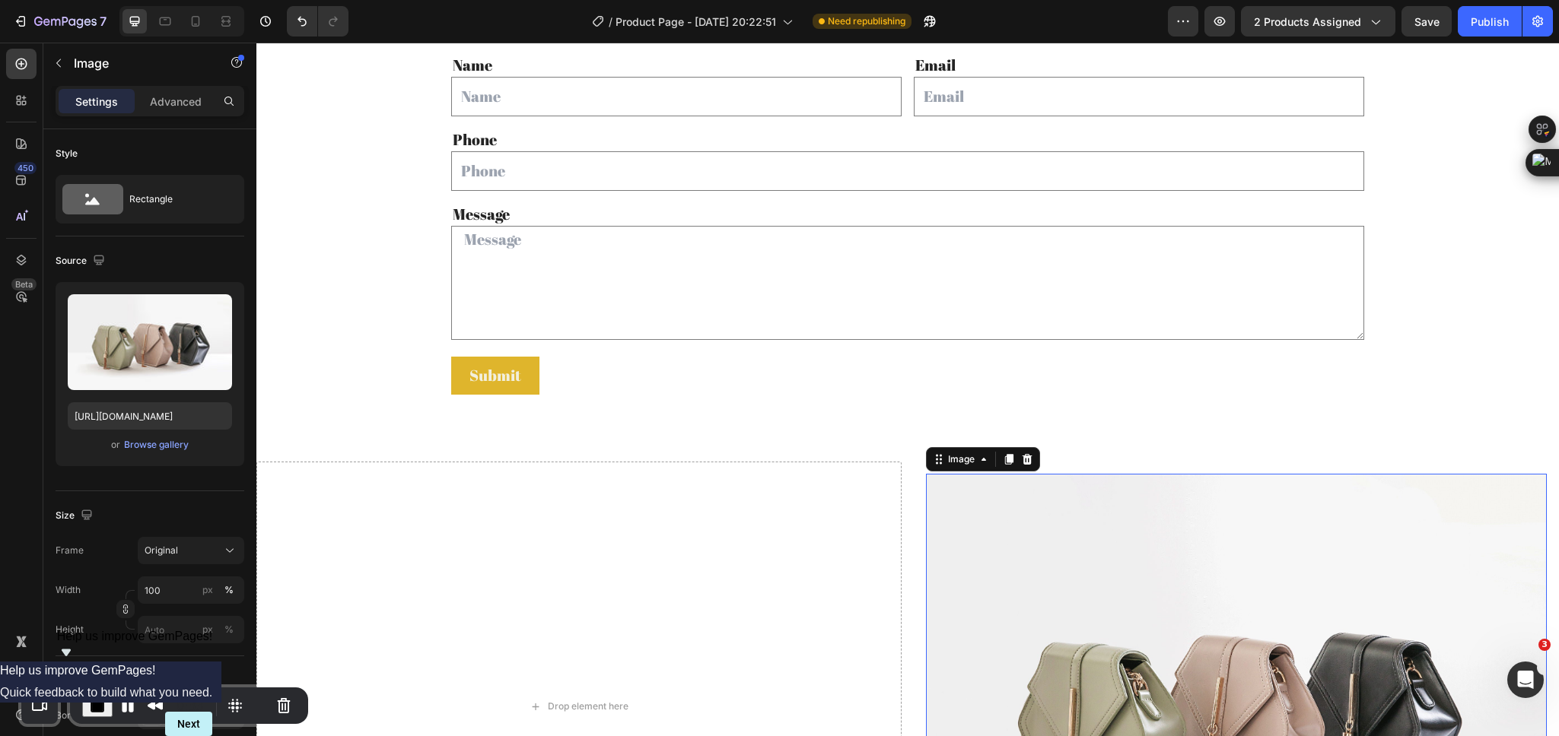
scroll to position [1884, 0]
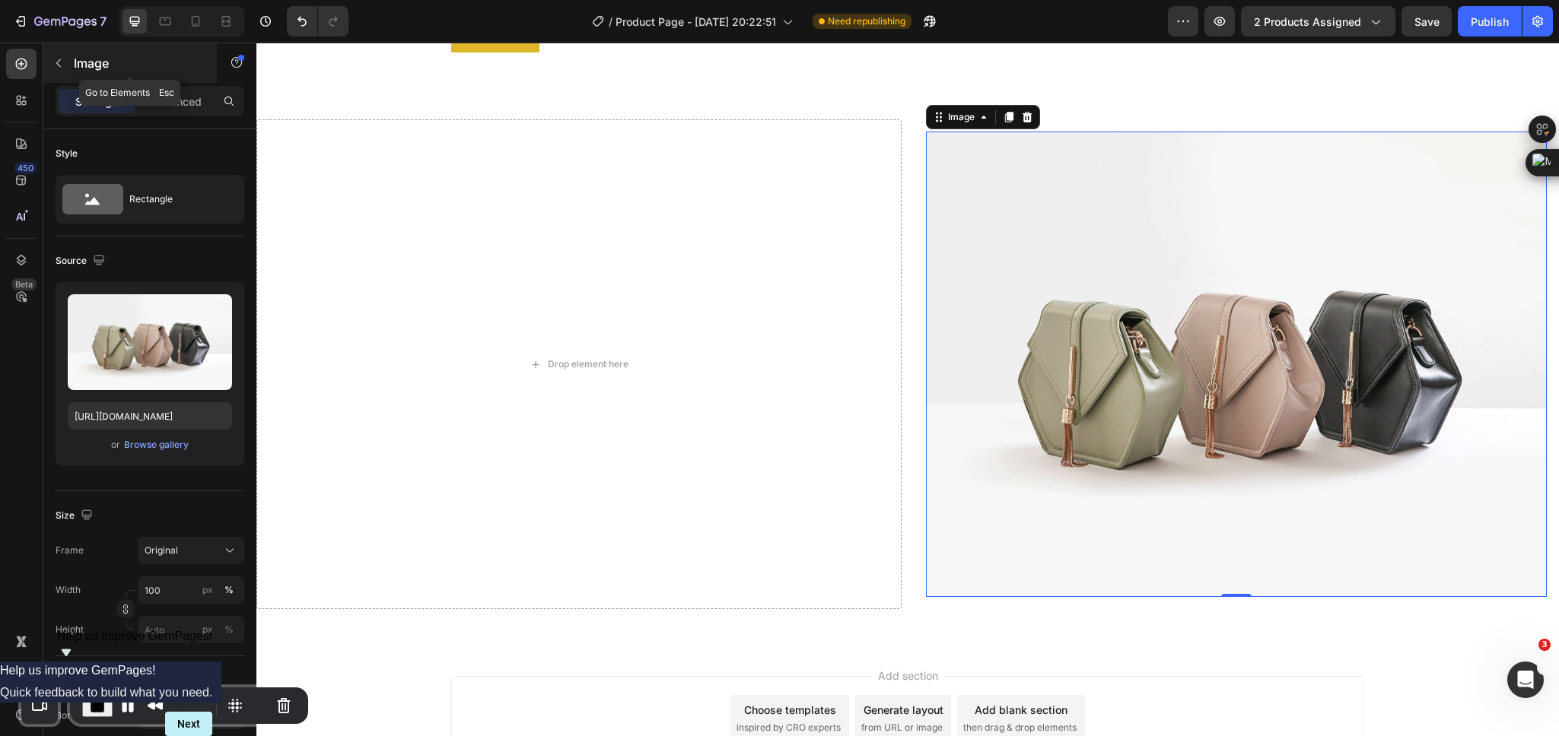
click at [60, 60] on icon "button" at bounding box center [58, 63] width 12 height 12
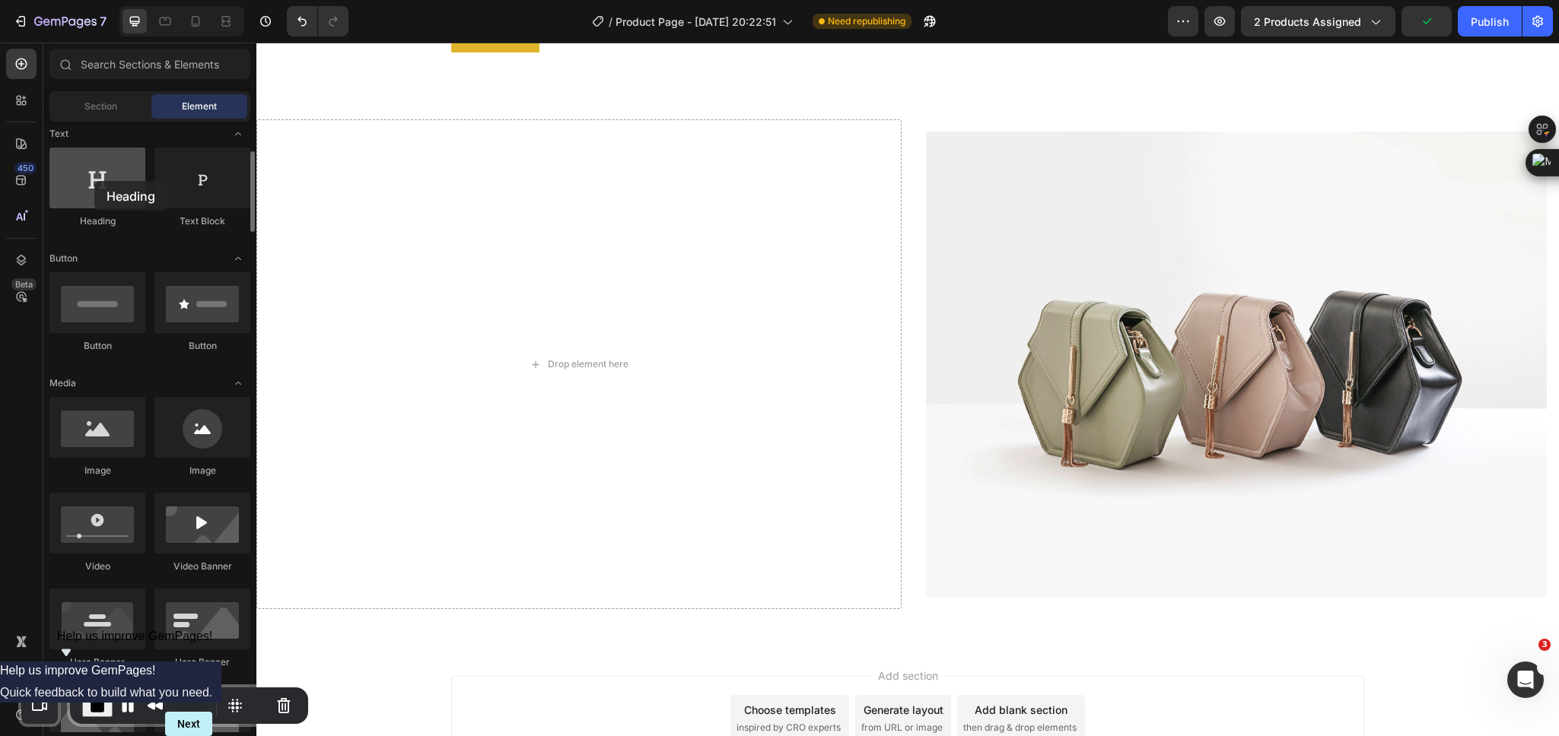
drag, startPoint x: 443, startPoint y: 192, endPoint x: 94, endPoint y: 181, distance: 349.3
click at [94, 181] on div at bounding box center [97, 178] width 96 height 61
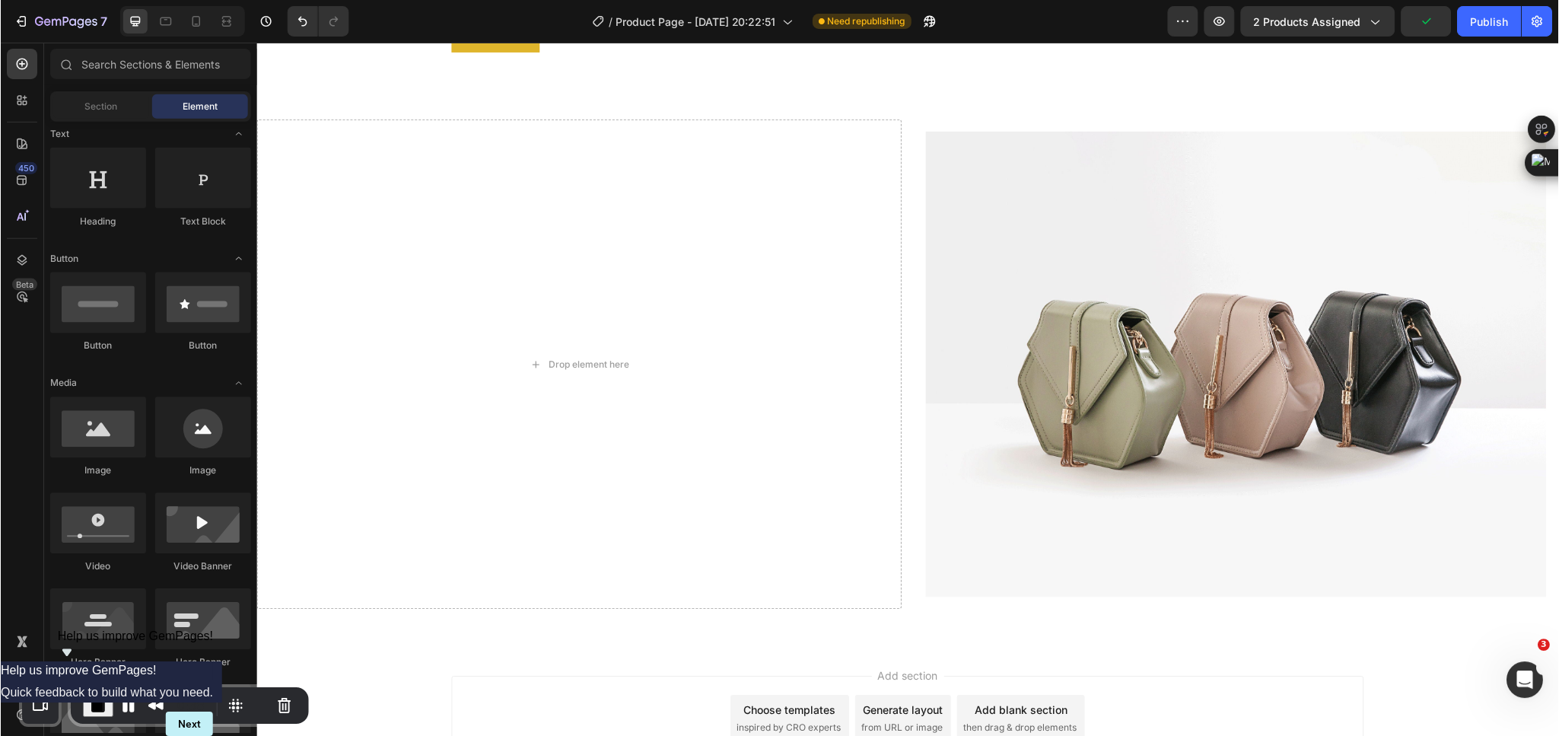
scroll to position [0, 0]
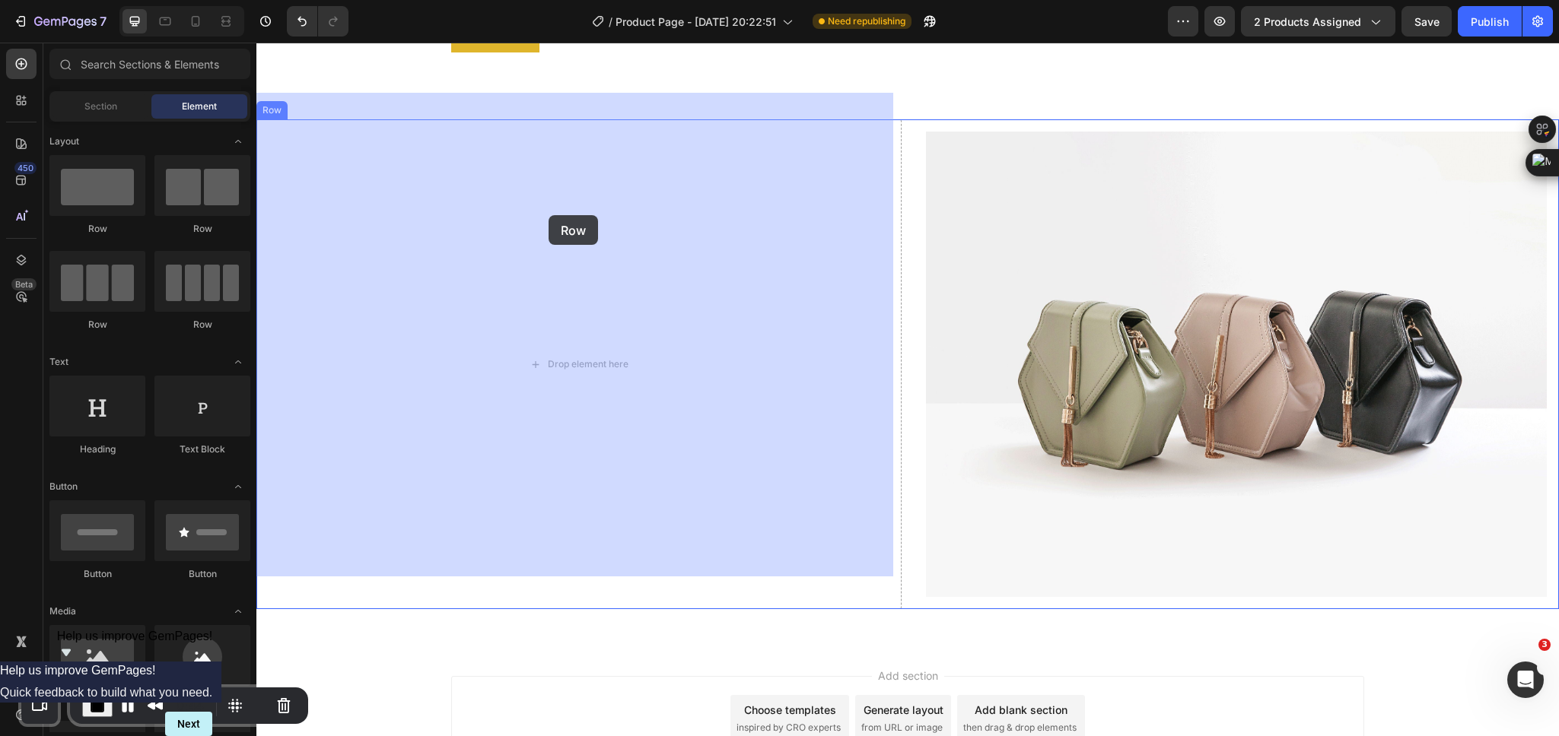
drag, startPoint x: 442, startPoint y: 246, endPoint x: 548, endPoint y: 215, distance: 110.7
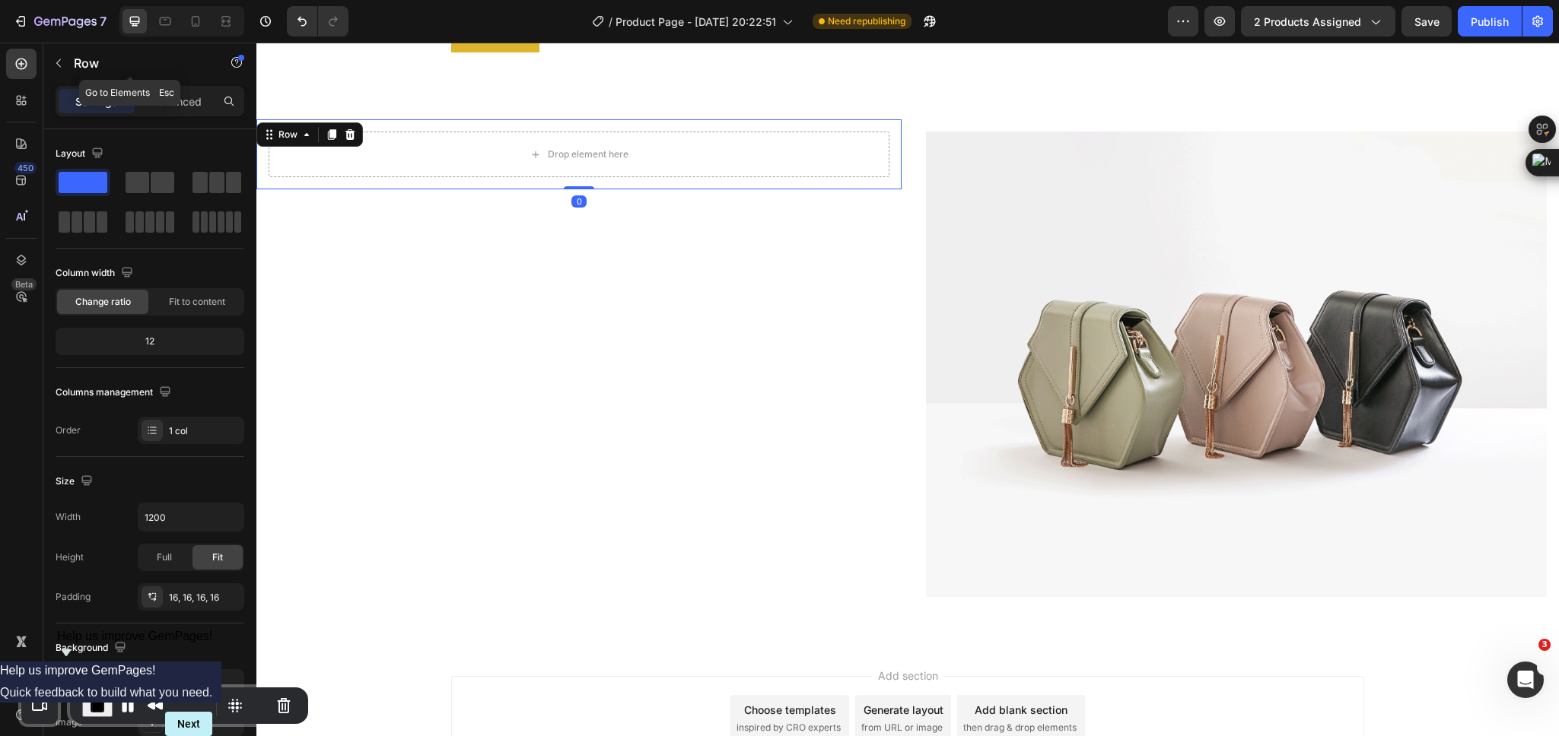
click at [58, 68] on button "button" at bounding box center [58, 63] width 24 height 24
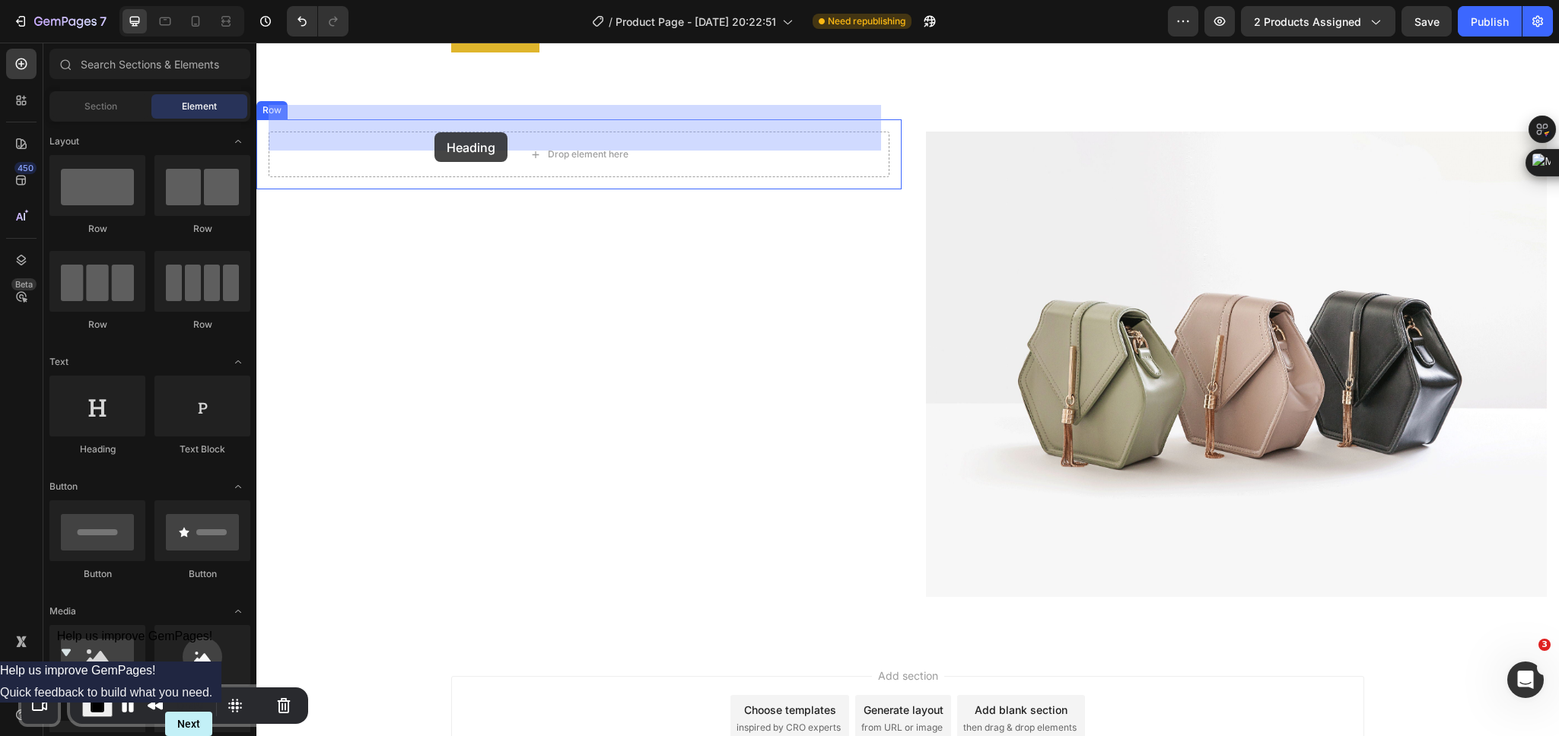
drag, startPoint x: 367, startPoint y: 442, endPoint x: 434, endPoint y: 132, distance: 316.9
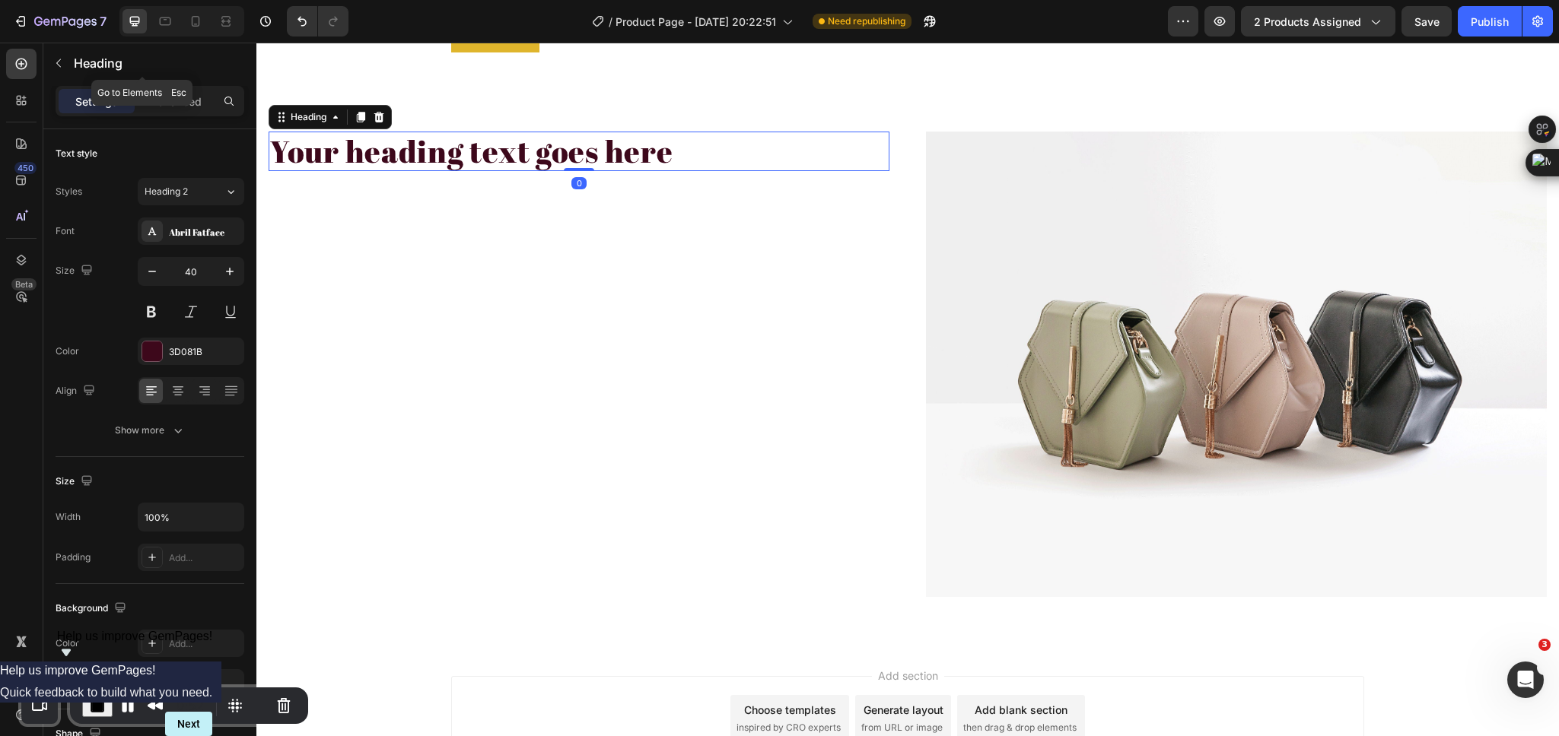
drag, startPoint x: 62, startPoint y: 62, endPoint x: 69, endPoint y: 71, distance: 11.4
click at [62, 62] on icon "button" at bounding box center [58, 63] width 12 height 12
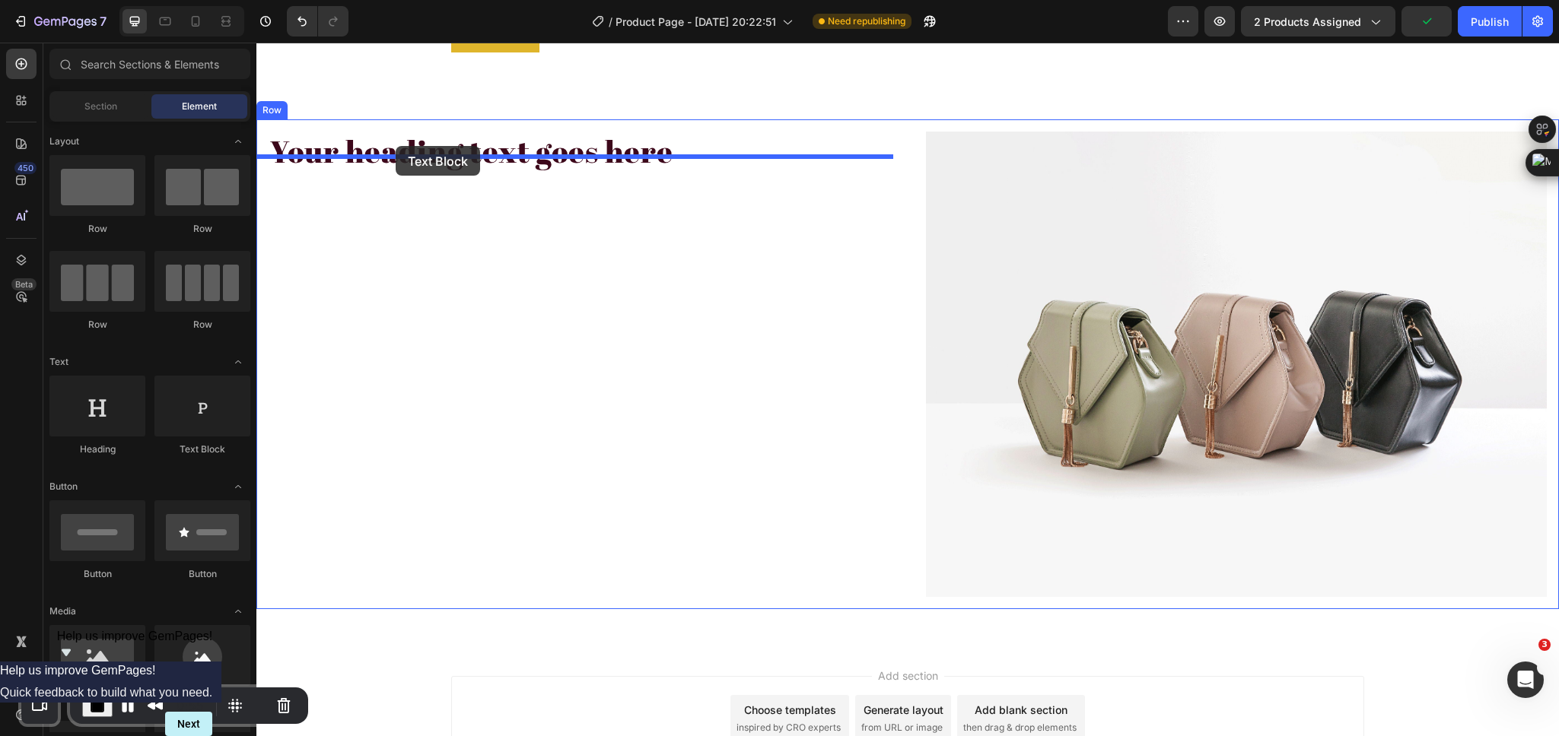
drag, startPoint x: 391, startPoint y: 204, endPoint x: 396, endPoint y: 146, distance: 58.0
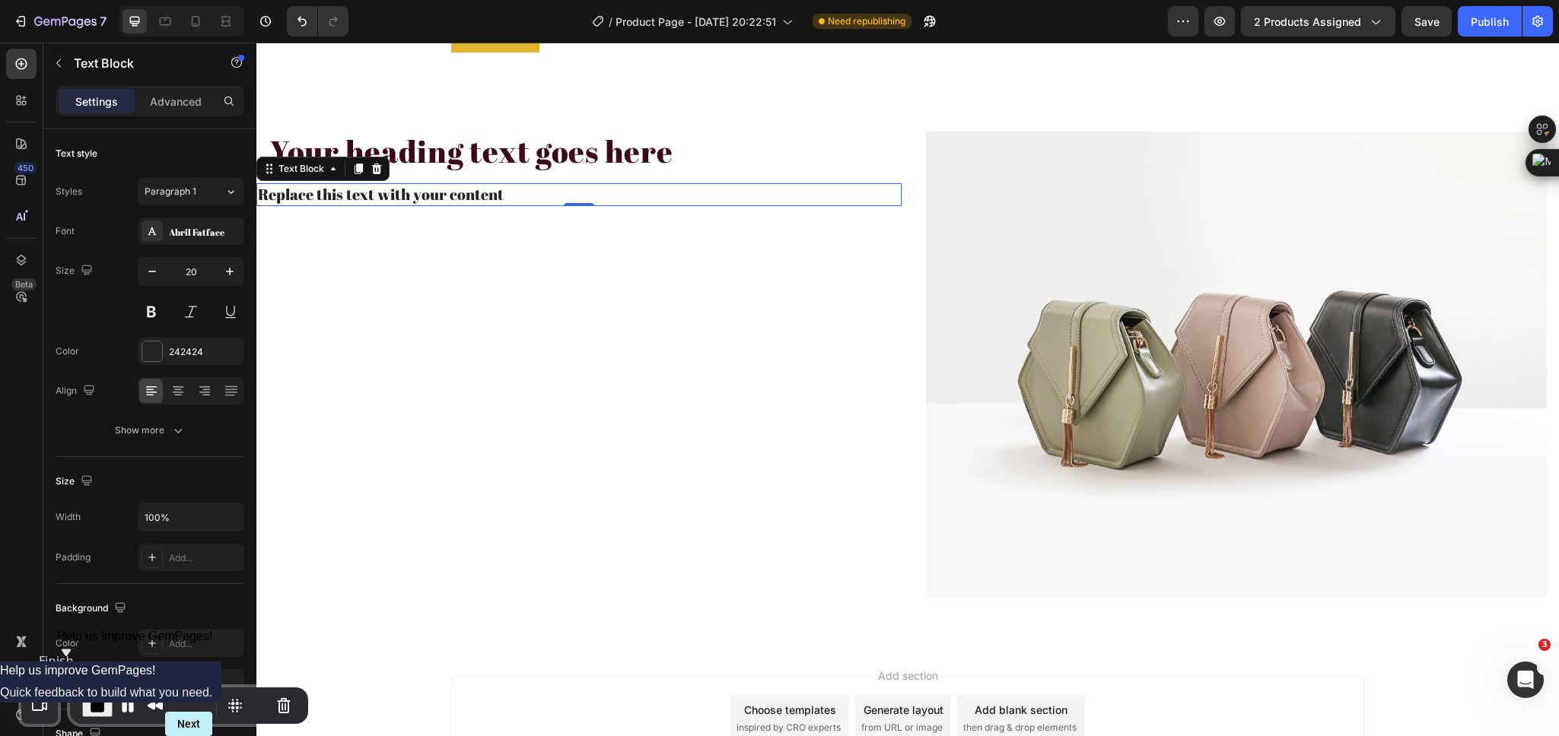
click at [92, 701] on span "End Recording" at bounding box center [97, 706] width 18 height 18
